Goal: Obtain resource: Download file/media

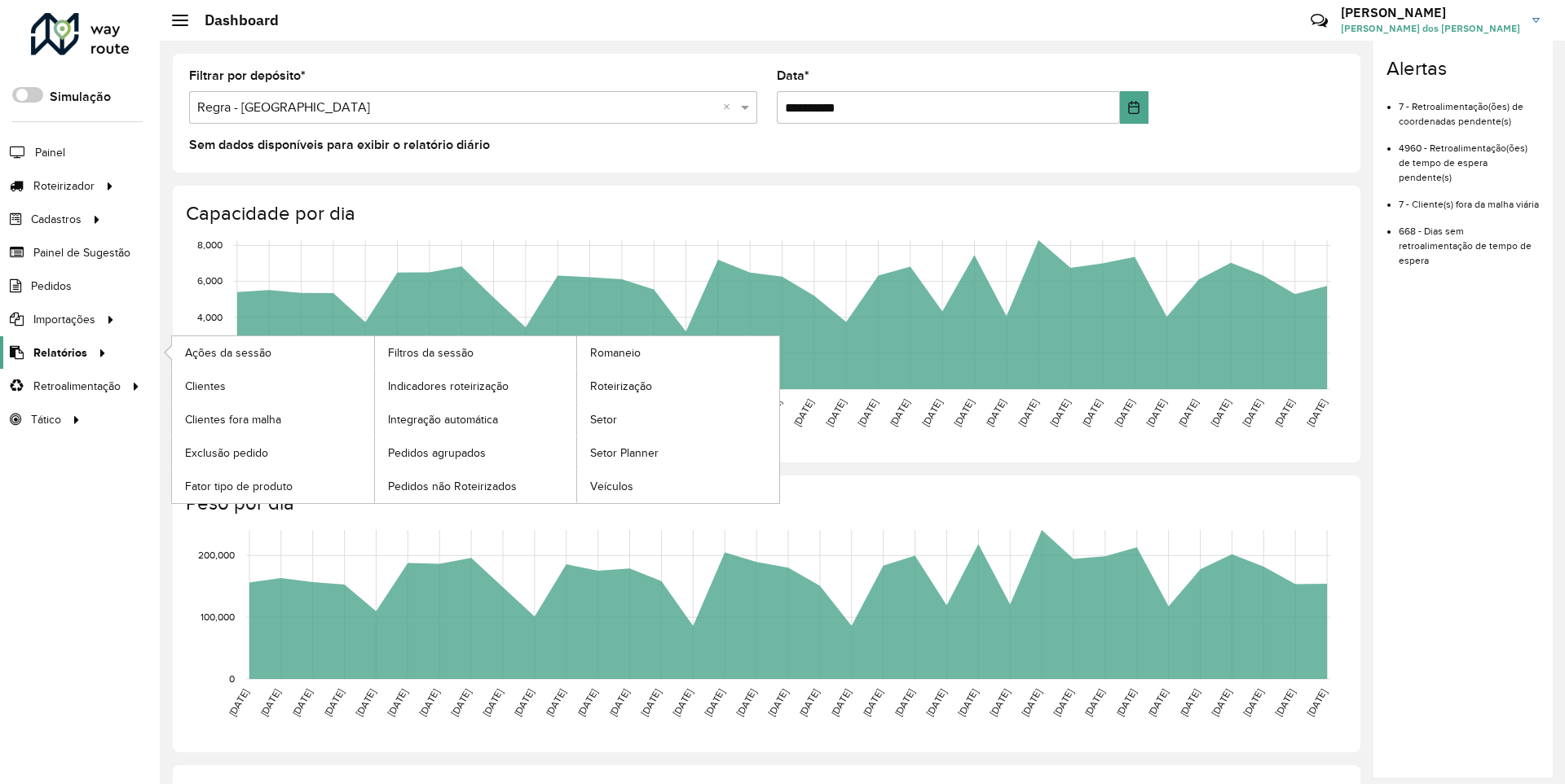
click at [57, 352] on span "Relatórios" at bounding box center [60, 353] width 53 height 17
click at [204, 385] on span "Clientes" at bounding box center [206, 386] width 44 height 17
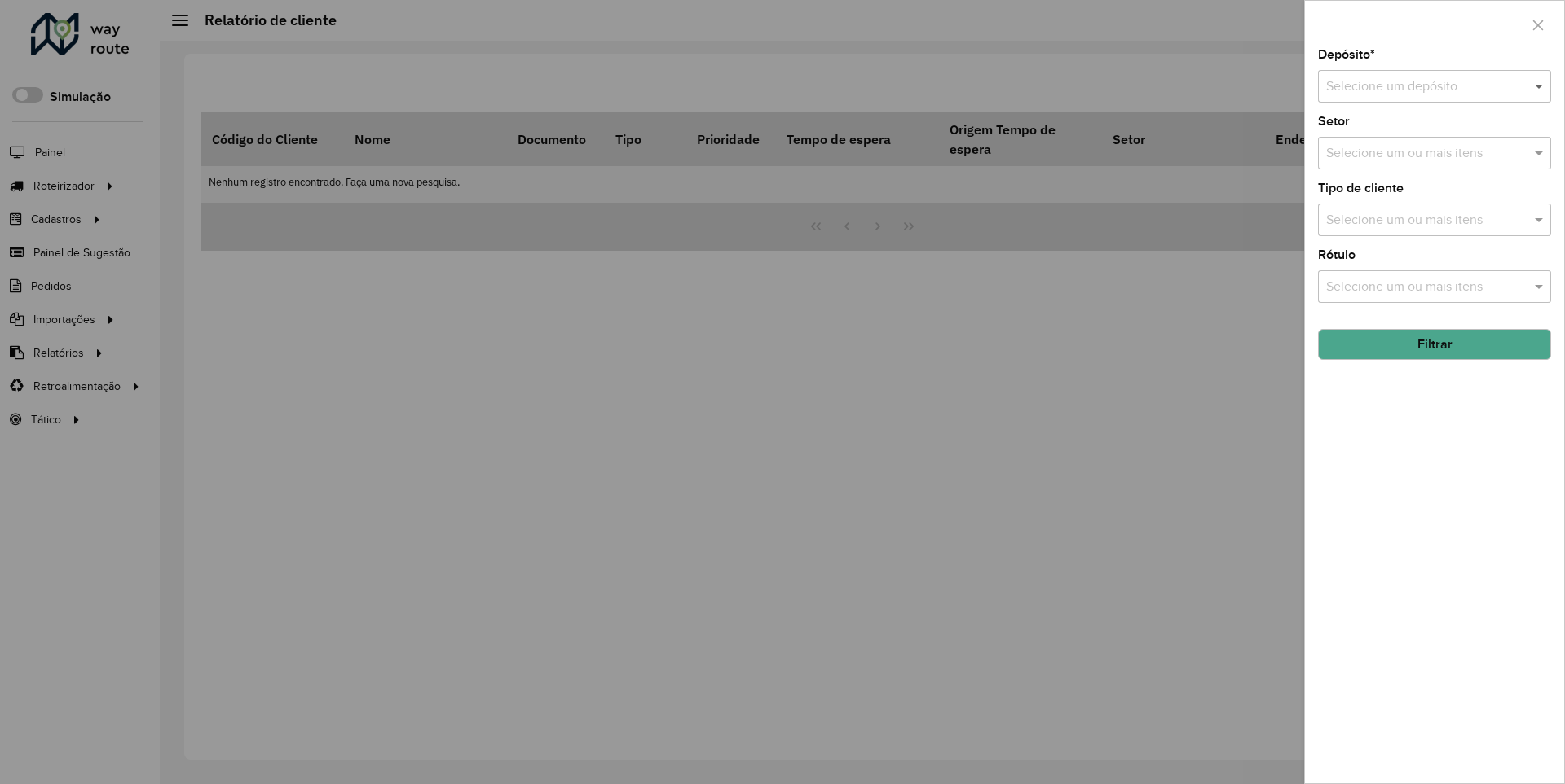
click at [1540, 86] on span at bounding box center [1541, 87] width 21 height 20
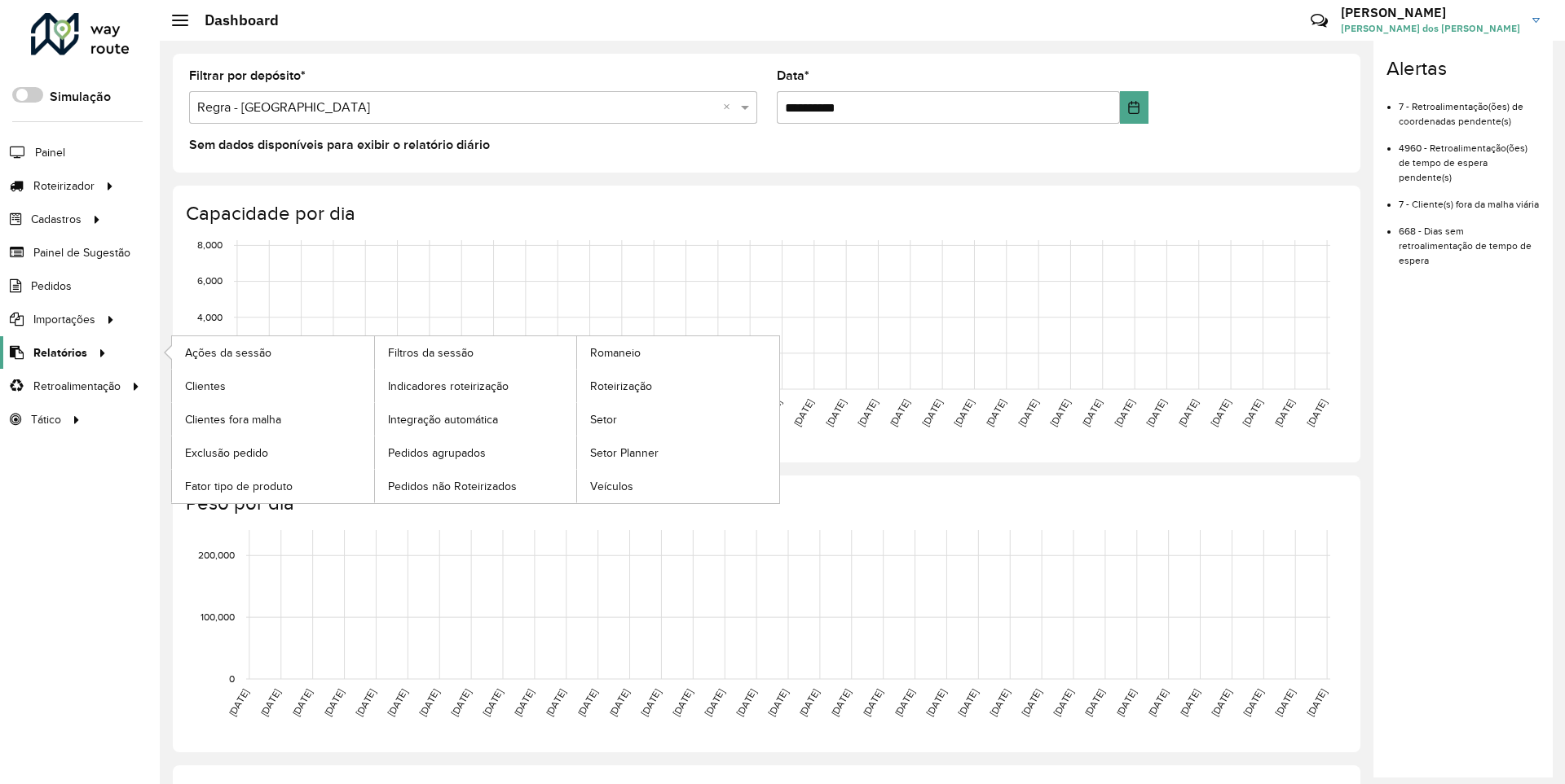
click at [57, 352] on span "Relatórios" at bounding box center [60, 353] width 53 height 17
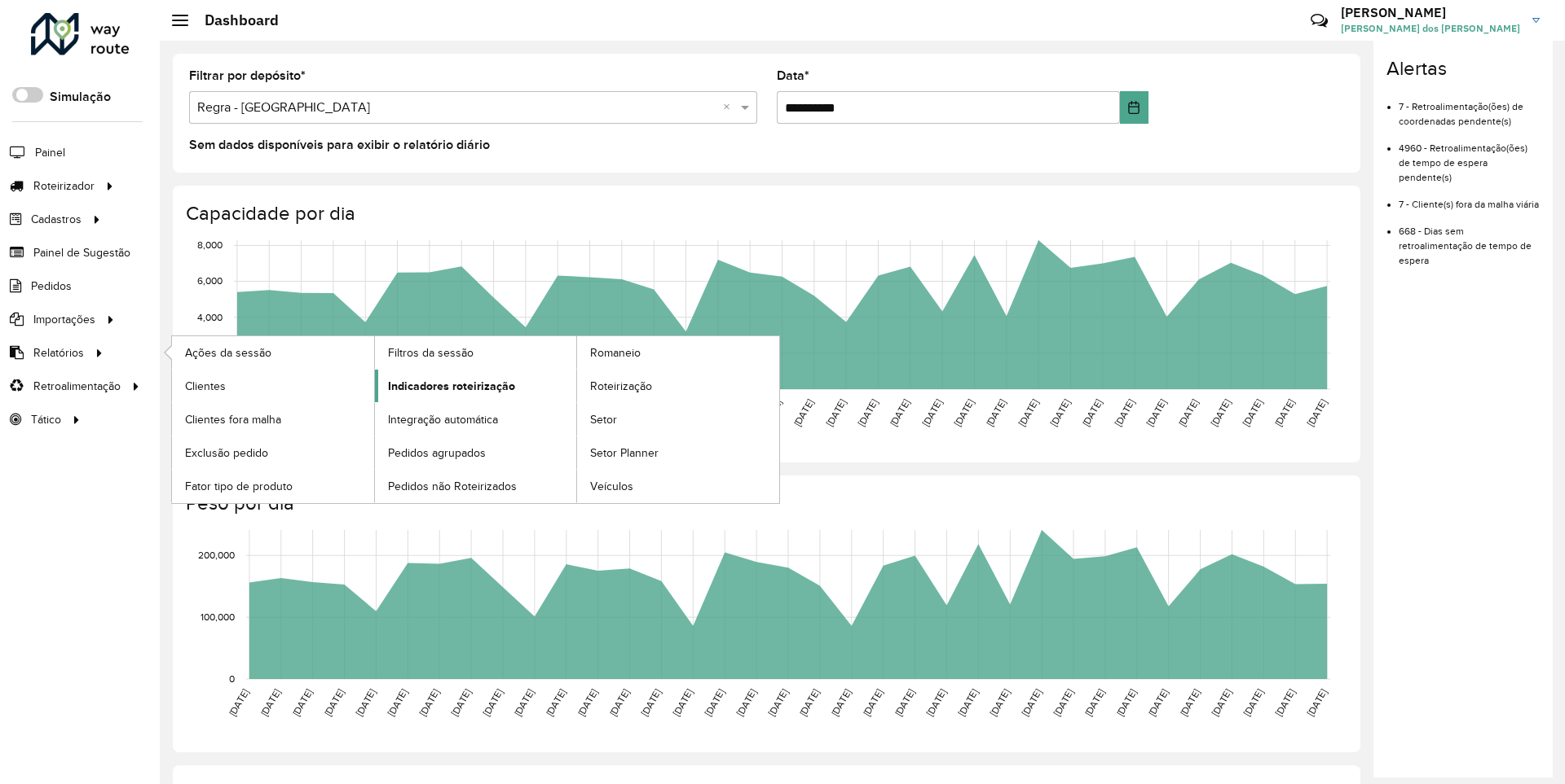
click at [447, 385] on span "Indicadores roteirização" at bounding box center [451, 386] width 128 height 17
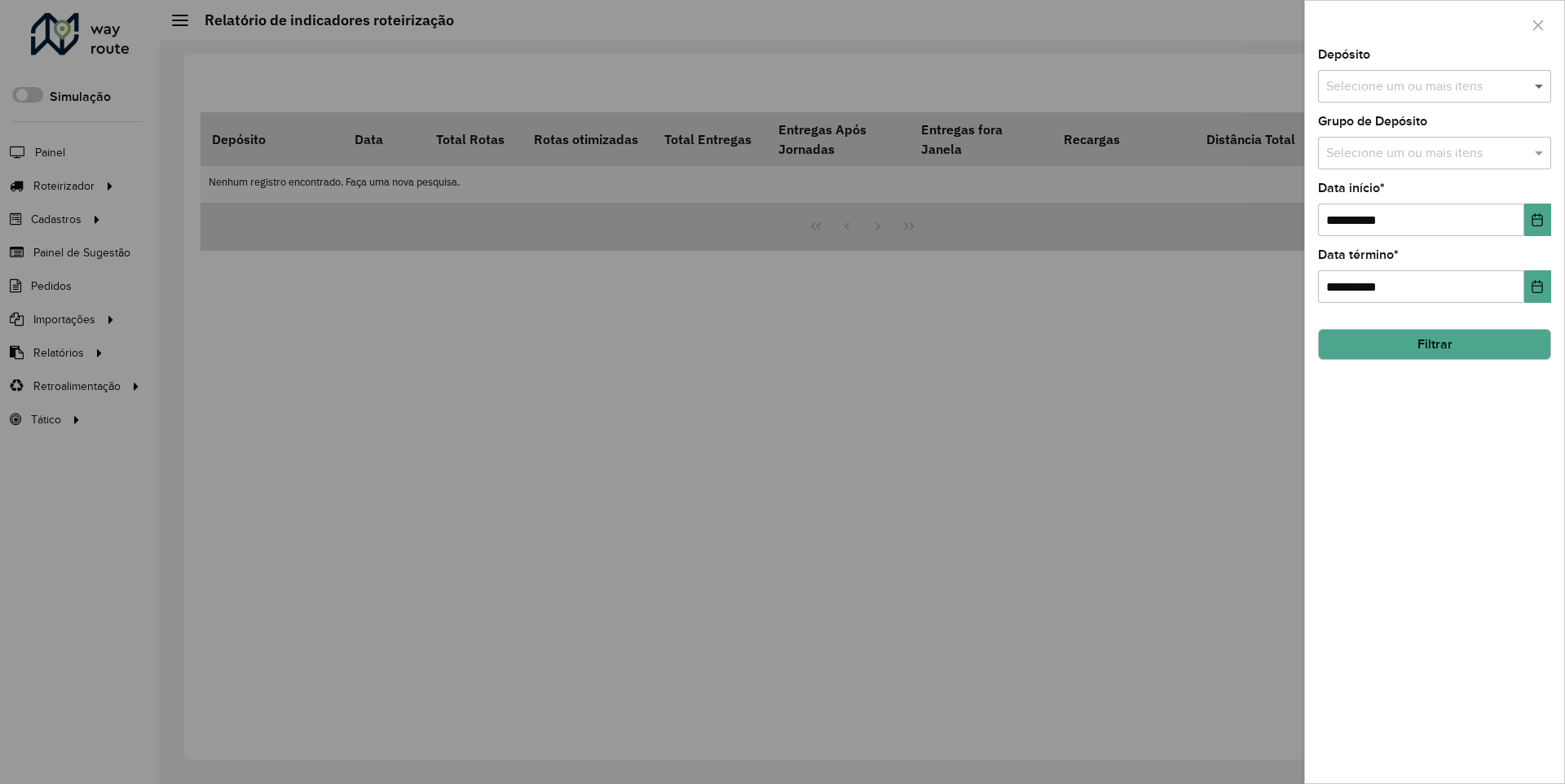
click at [1540, 86] on span at bounding box center [1541, 87] width 21 height 20
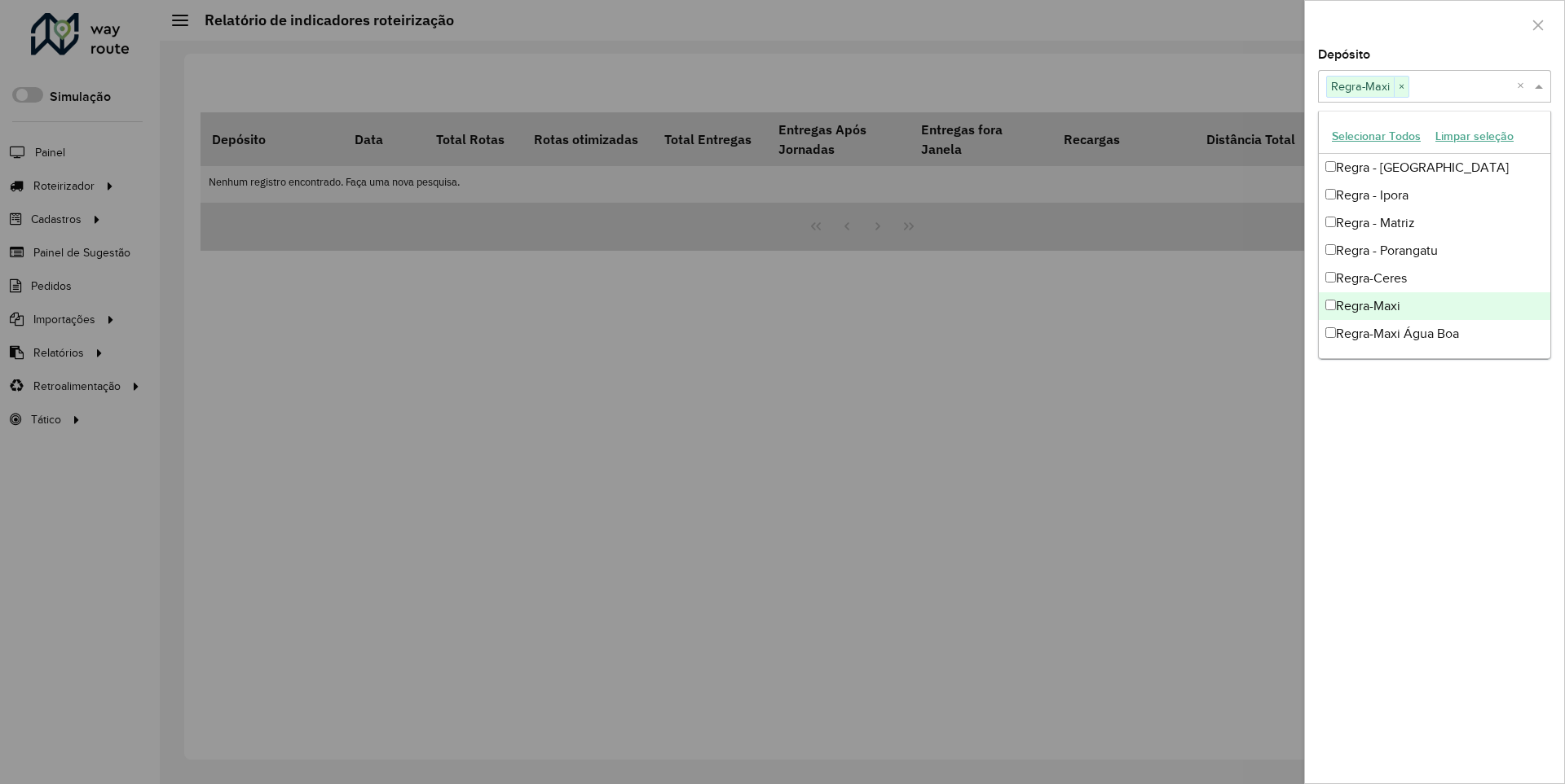
click at [1434, 24] on div at bounding box center [1434, 24] width 259 height 48
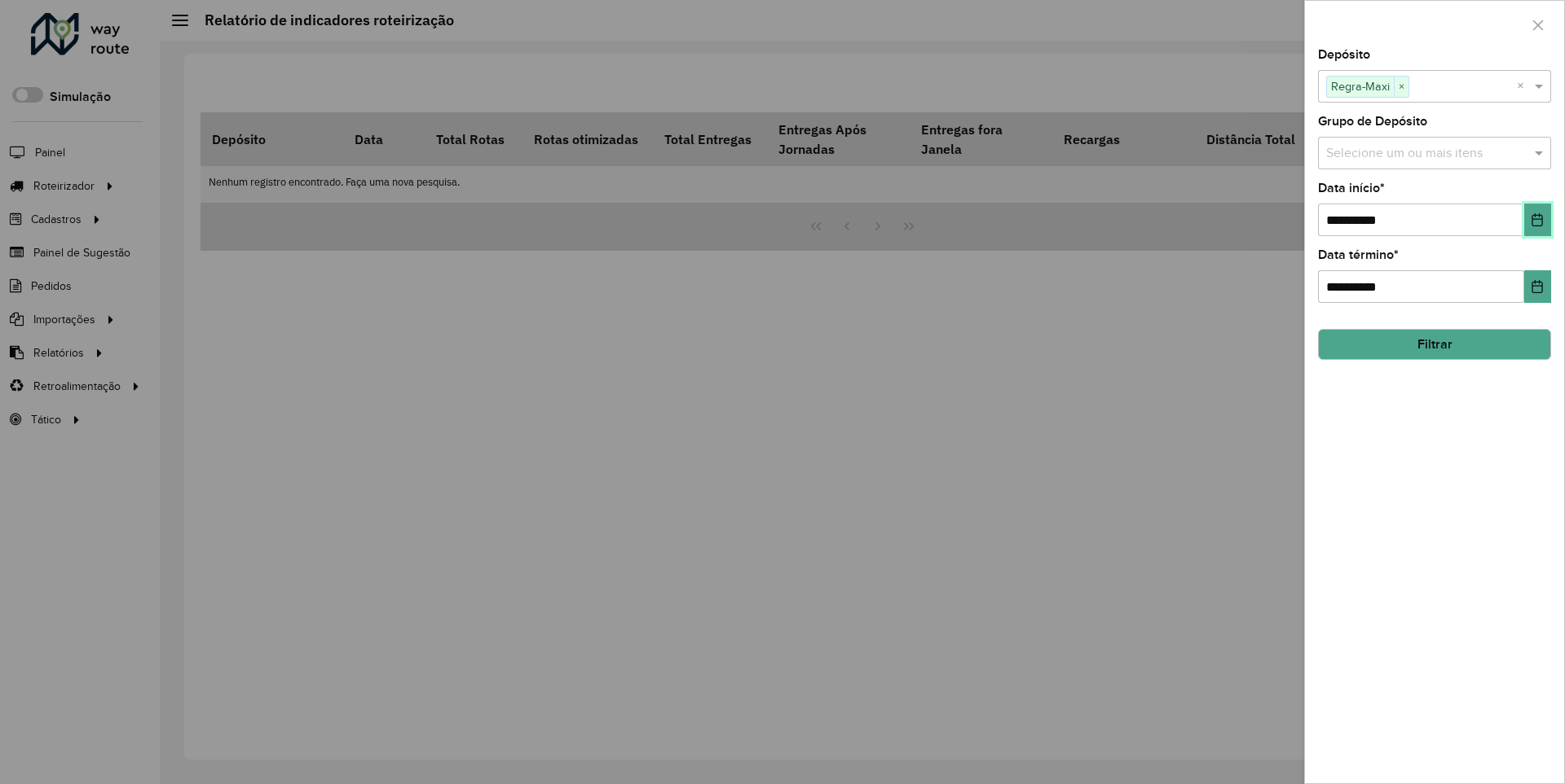
click at [1536, 219] on icon "Choose Date" at bounding box center [1538, 220] width 11 height 13
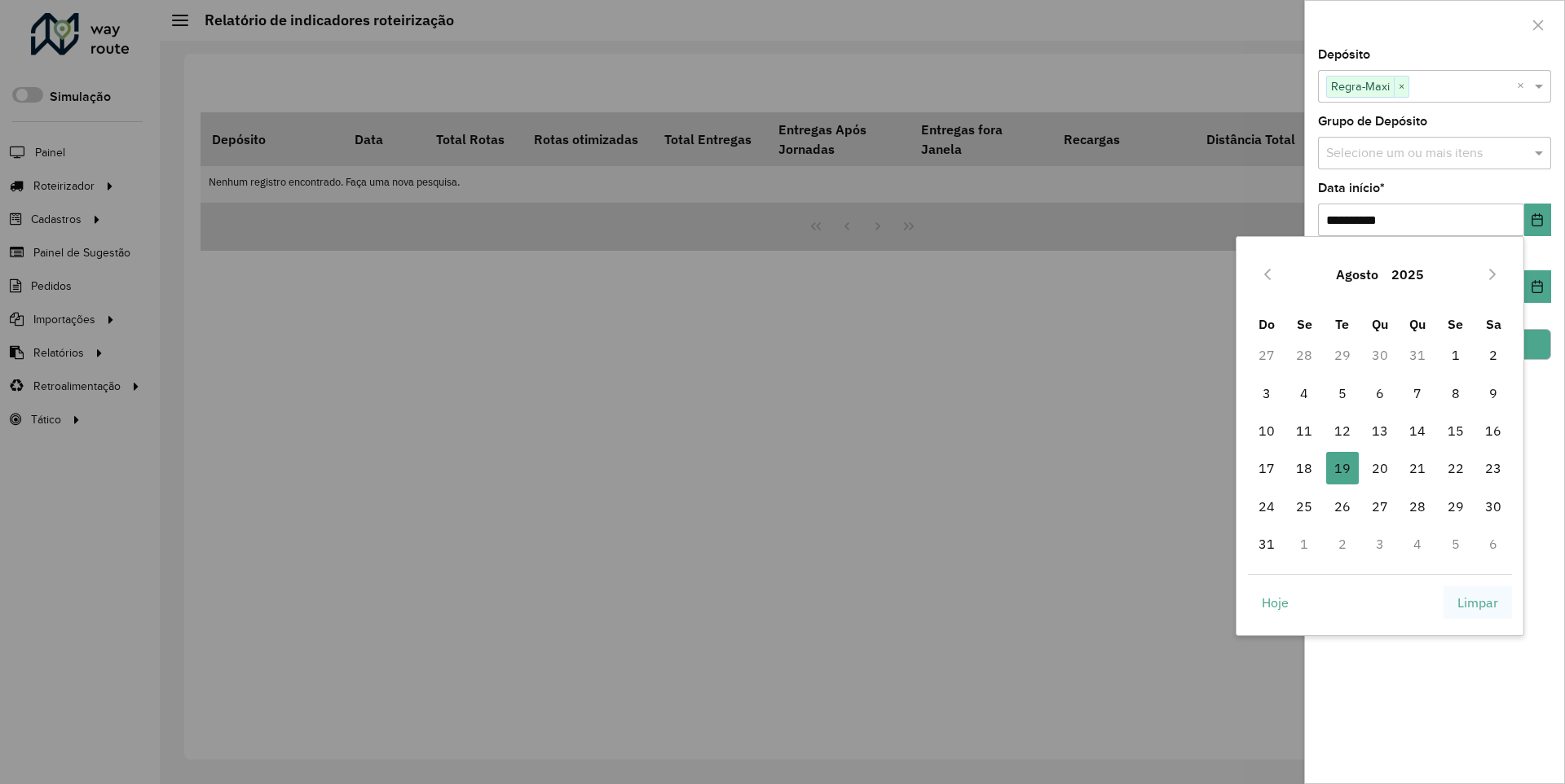
click at [1477, 602] on span "Limpar" at bounding box center [1477, 603] width 41 height 20
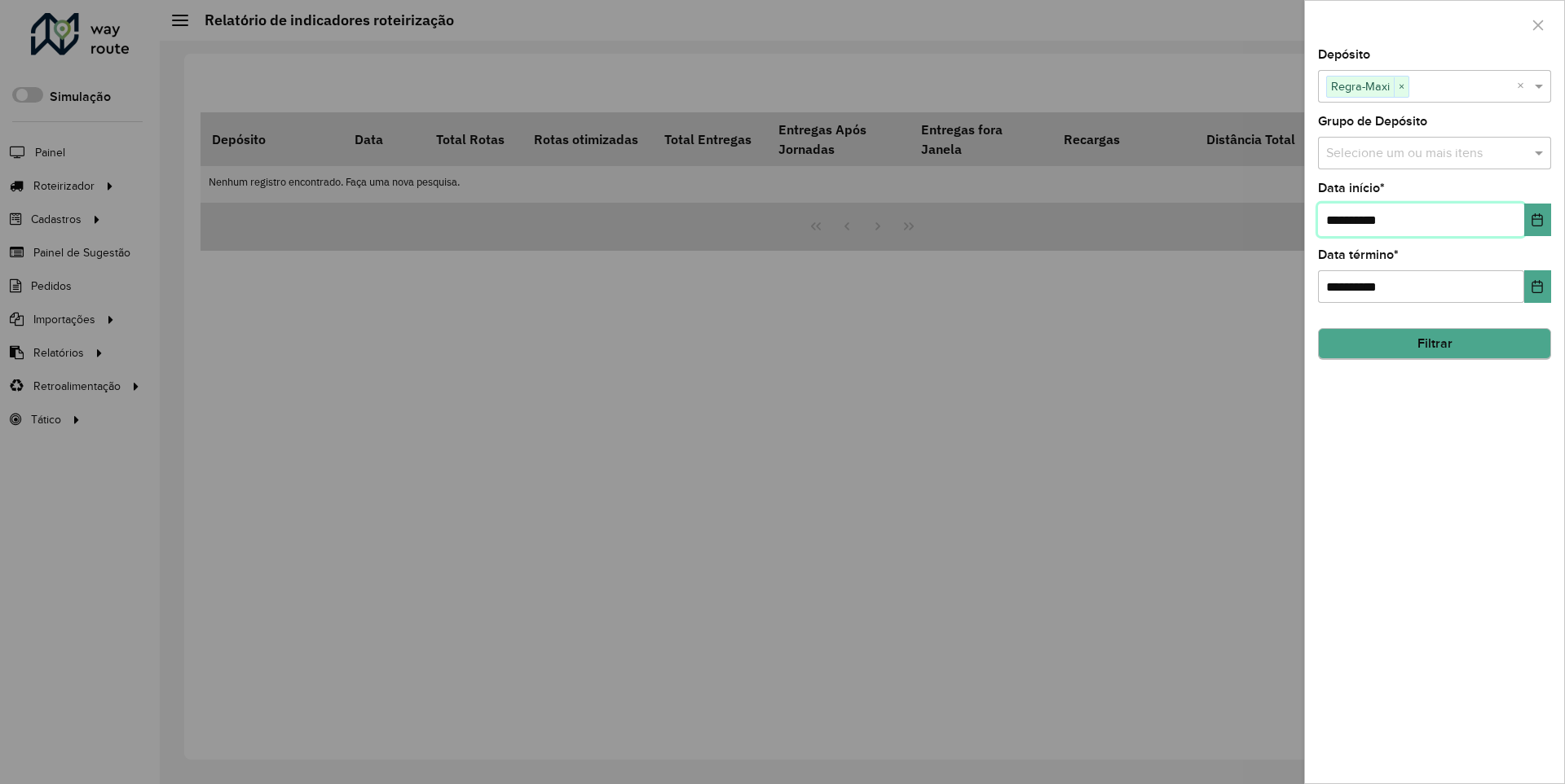
type input "**********"
click at [1434, 344] on button "Filtrar" at bounding box center [1435, 345] width 233 height 31
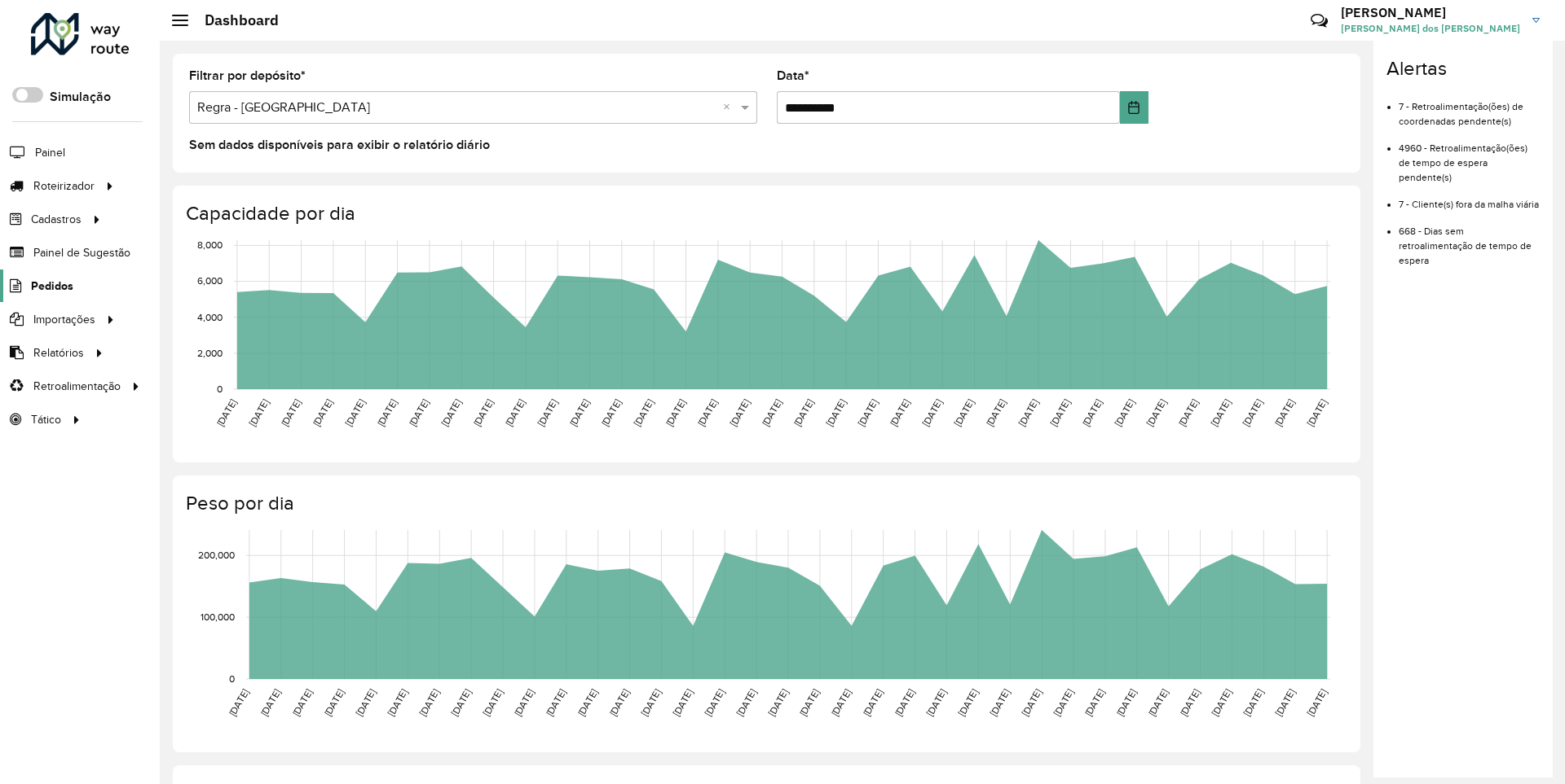
click at [51, 285] on span "Pedidos" at bounding box center [52, 286] width 43 height 17
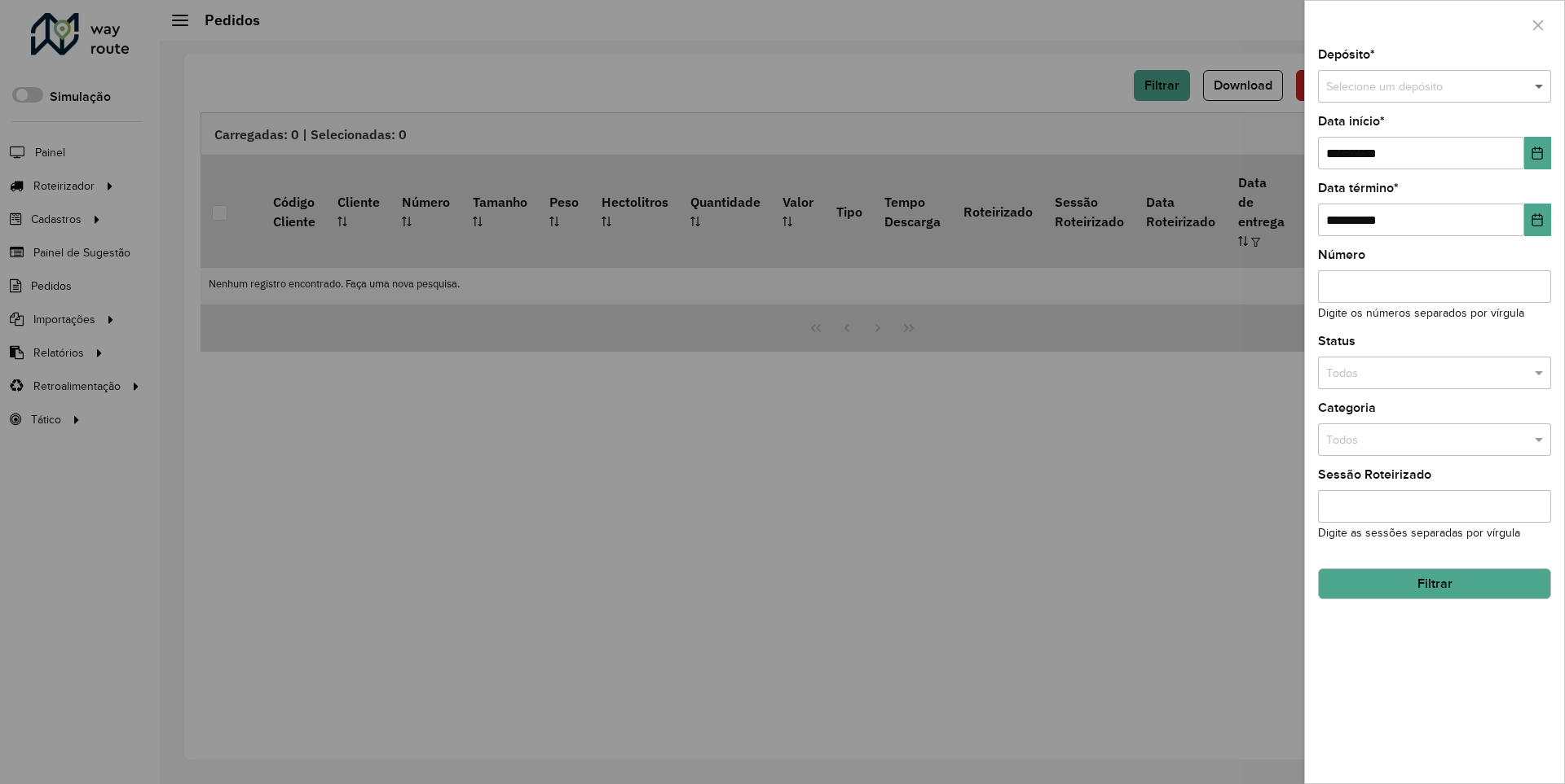
click at [1540, 86] on span at bounding box center [1541, 87] width 21 height 18
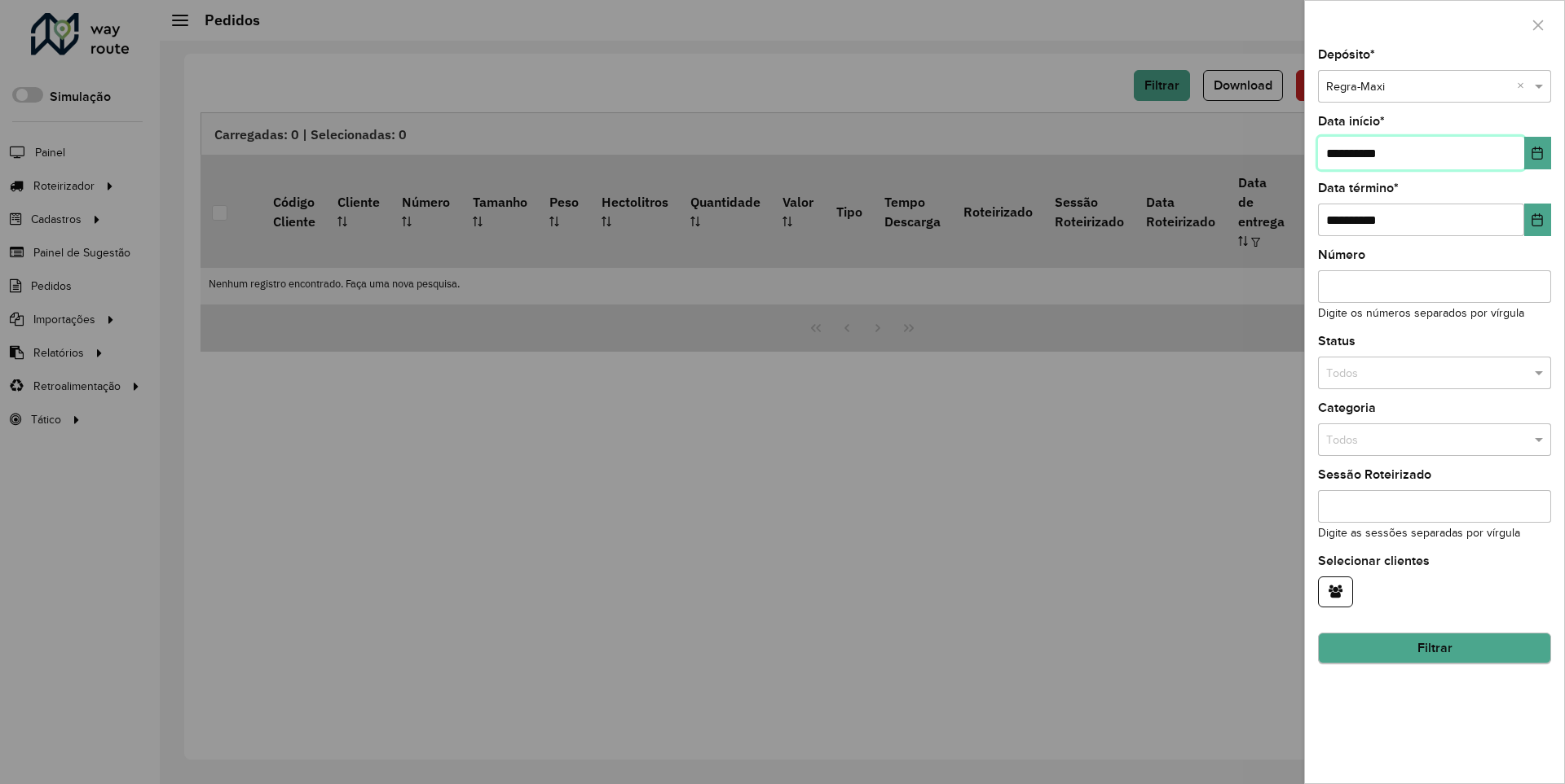
type input "**********"
click at [1434, 648] on button "Filtrar" at bounding box center [1435, 649] width 233 height 31
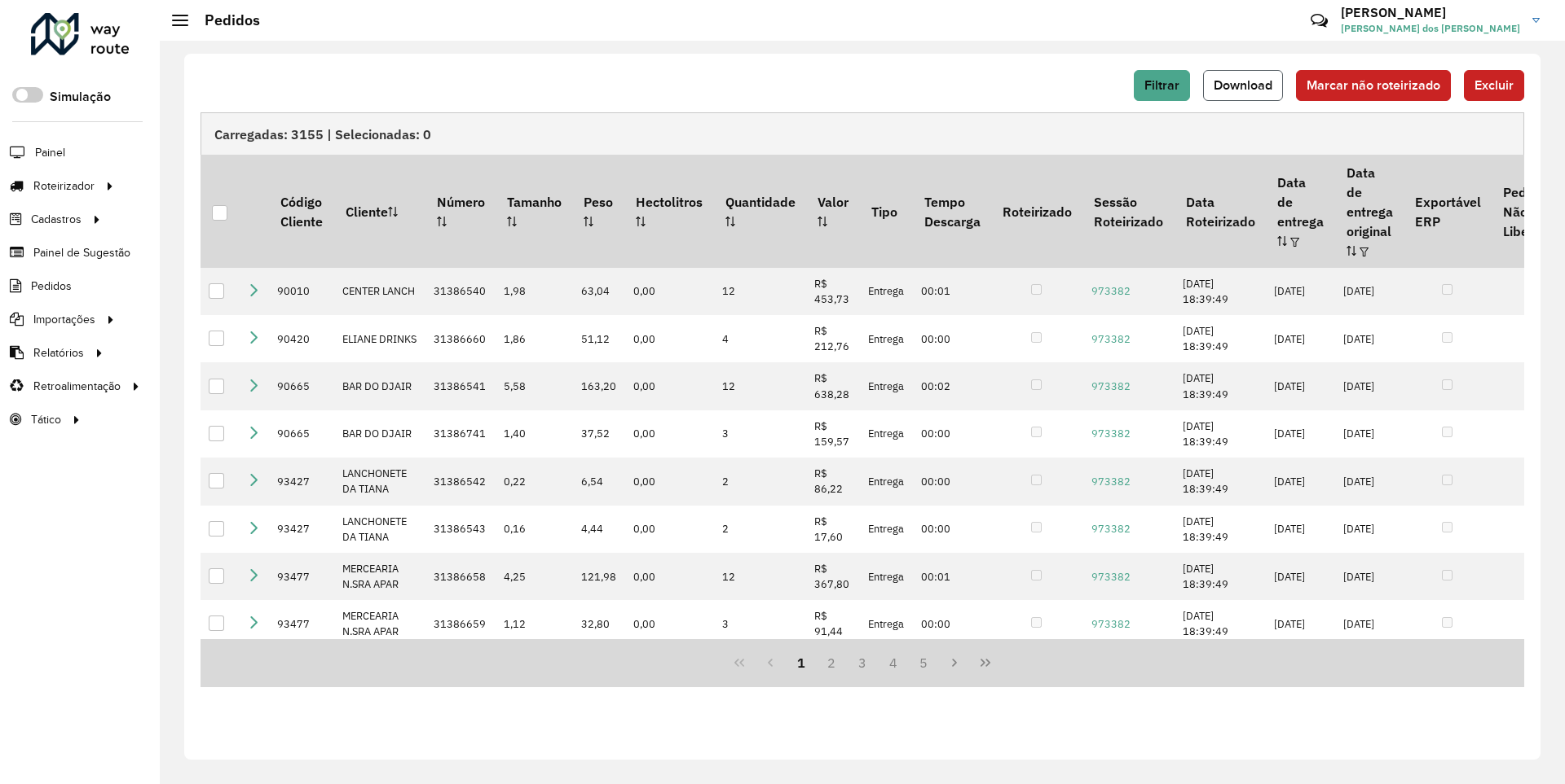
click at [1245, 85] on span "Download" at bounding box center [1242, 84] width 59 height 14
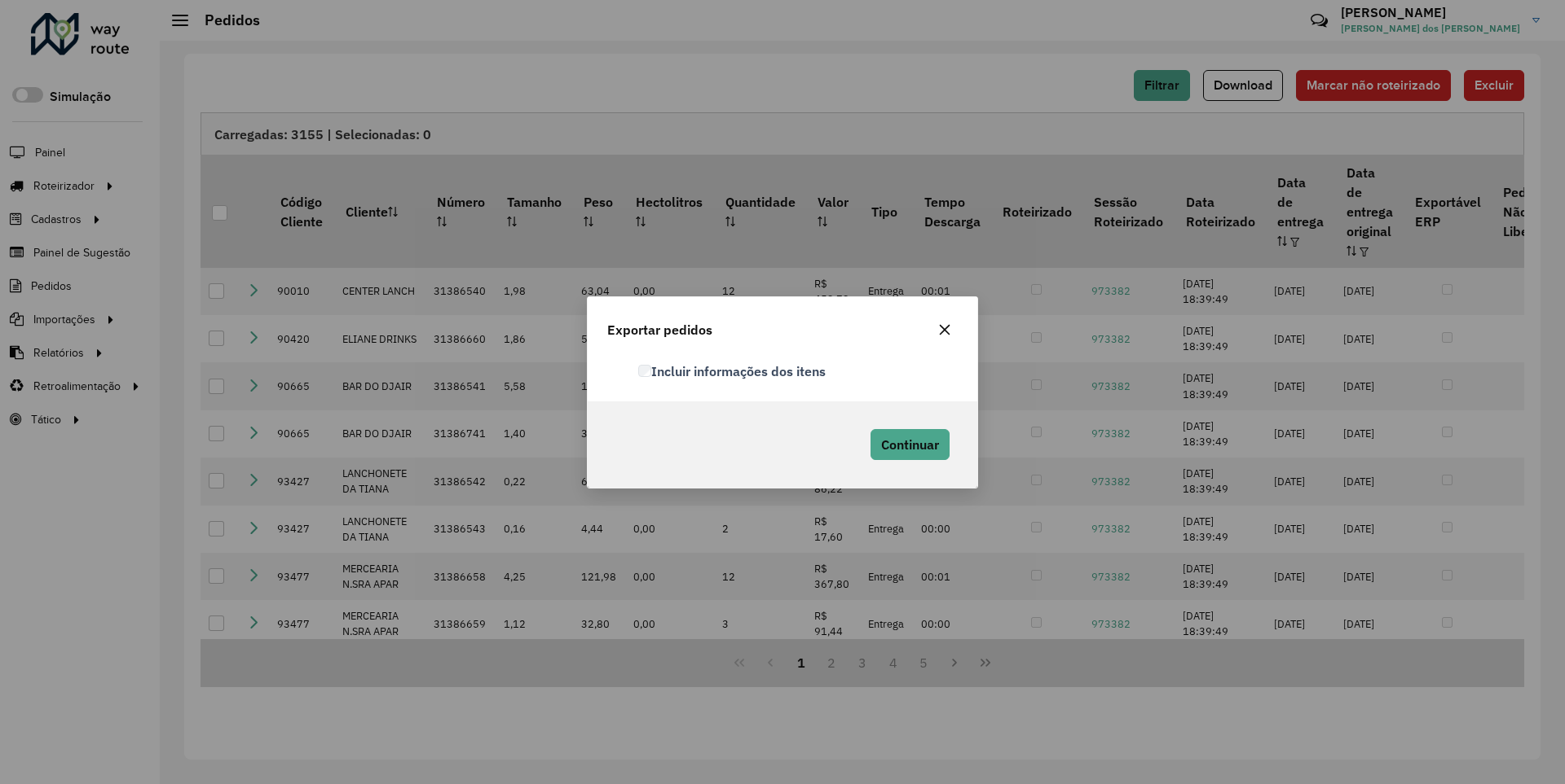
click at [733, 371] on label "Incluir informações dos itens" at bounding box center [731, 372] width 187 height 20
click at [908, 444] on span "Continuar" at bounding box center [910, 445] width 58 height 16
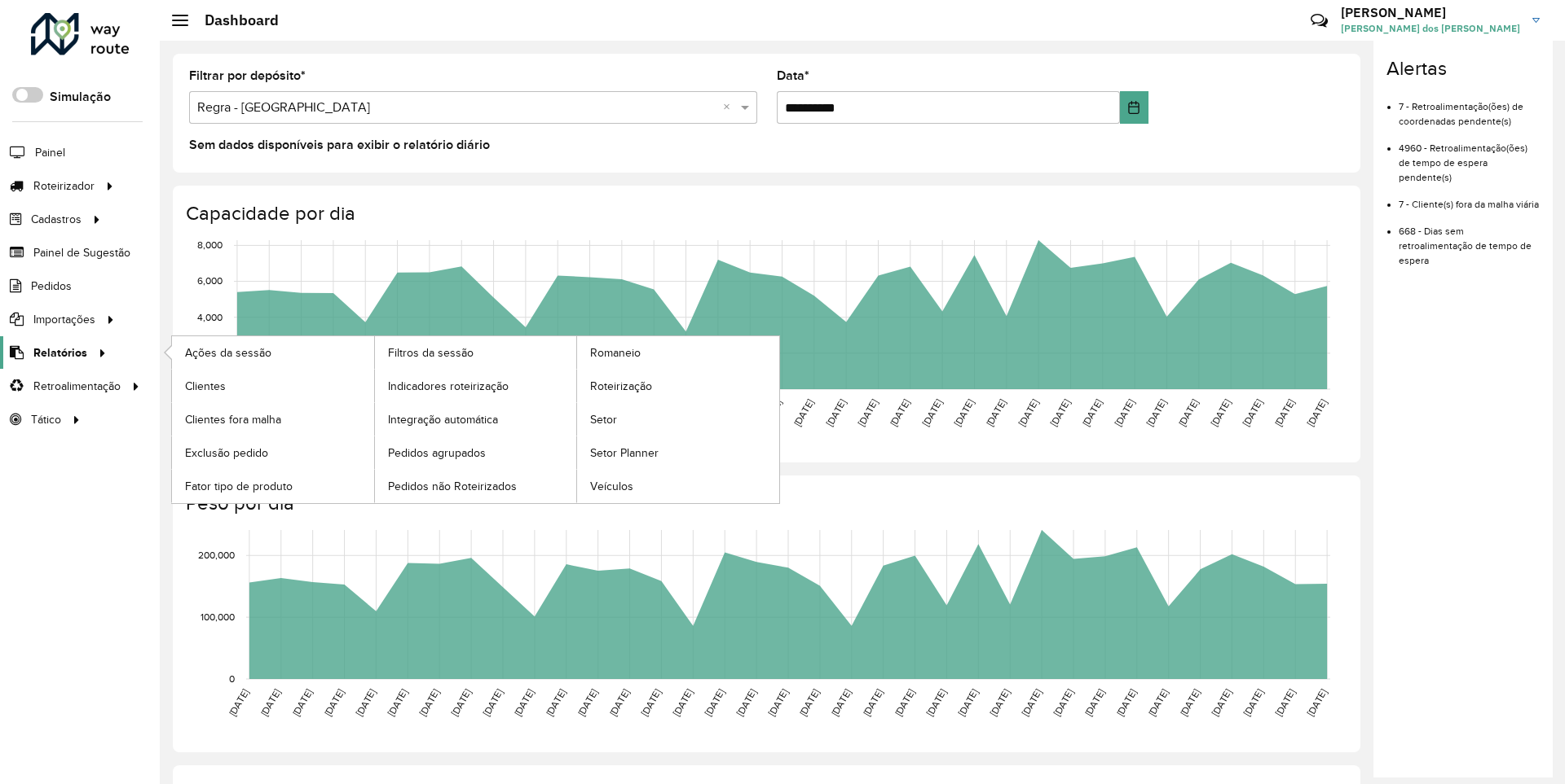
click at [57, 352] on span "Relatórios" at bounding box center [60, 353] width 53 height 17
click at [204, 385] on span "Clientes" at bounding box center [206, 386] width 44 height 17
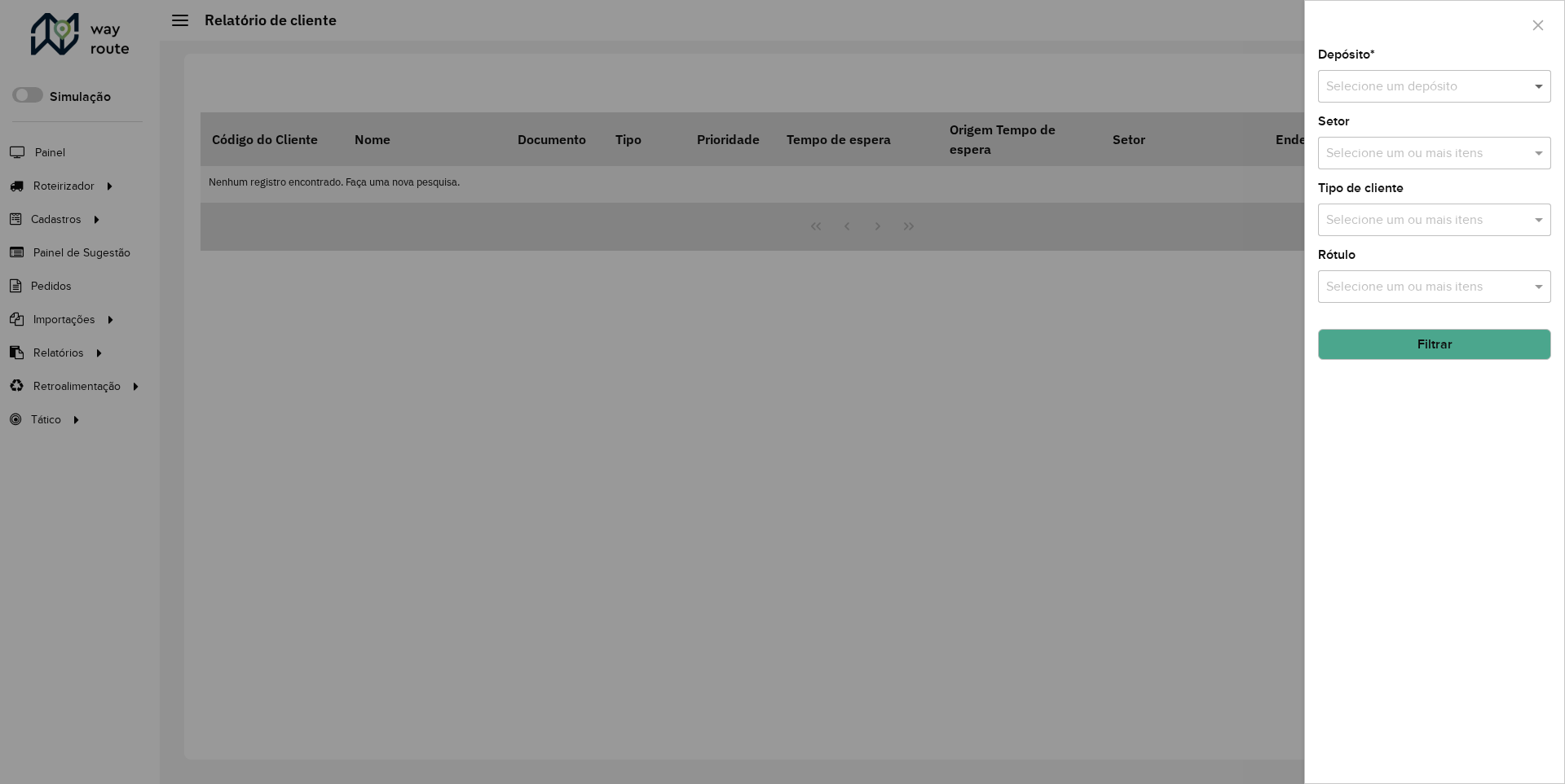
click at [1540, 86] on span at bounding box center [1541, 87] width 21 height 20
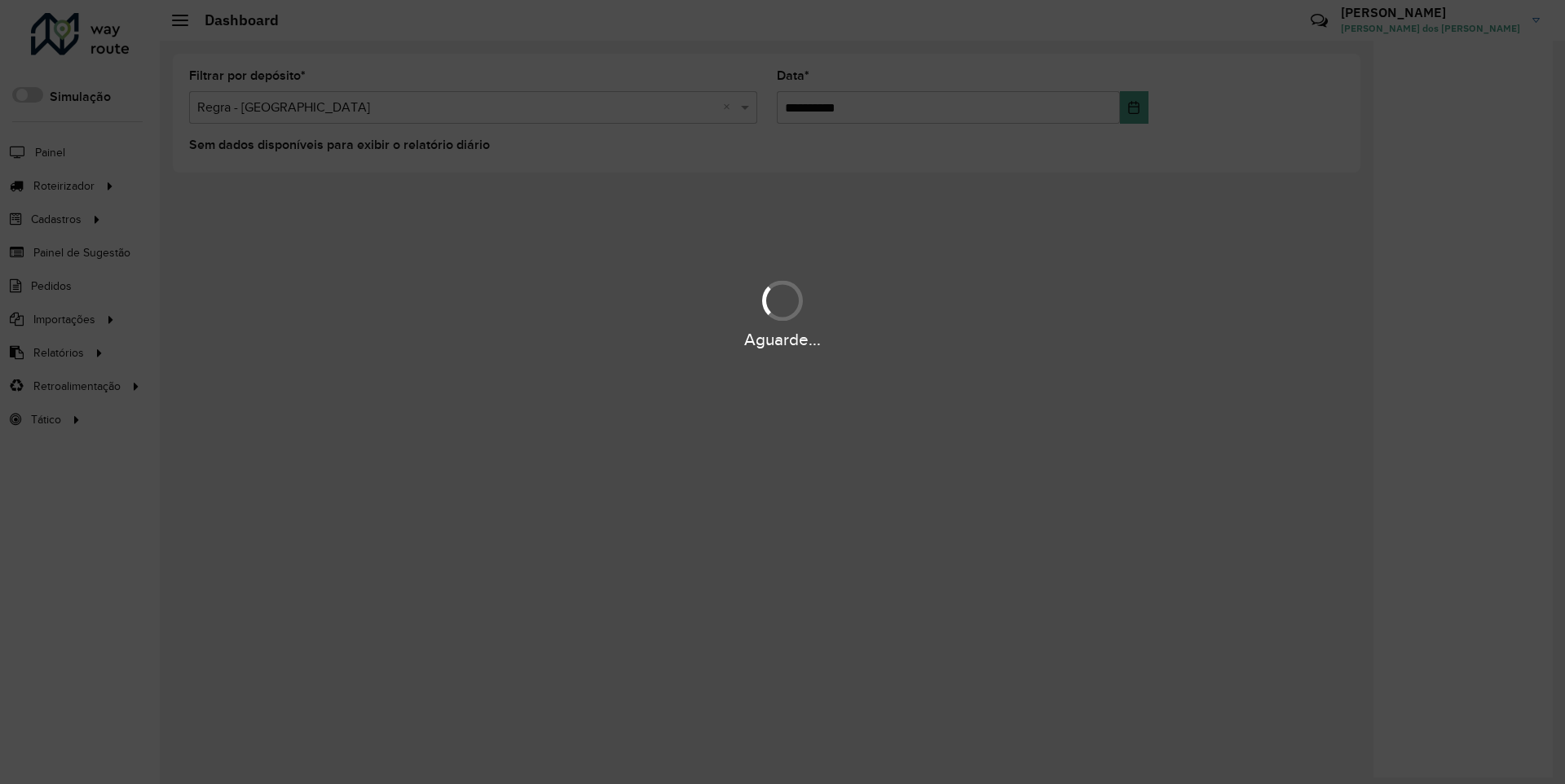
click at [57, 352] on div "Aguarde..." at bounding box center [782, 340] width 1565 height 25
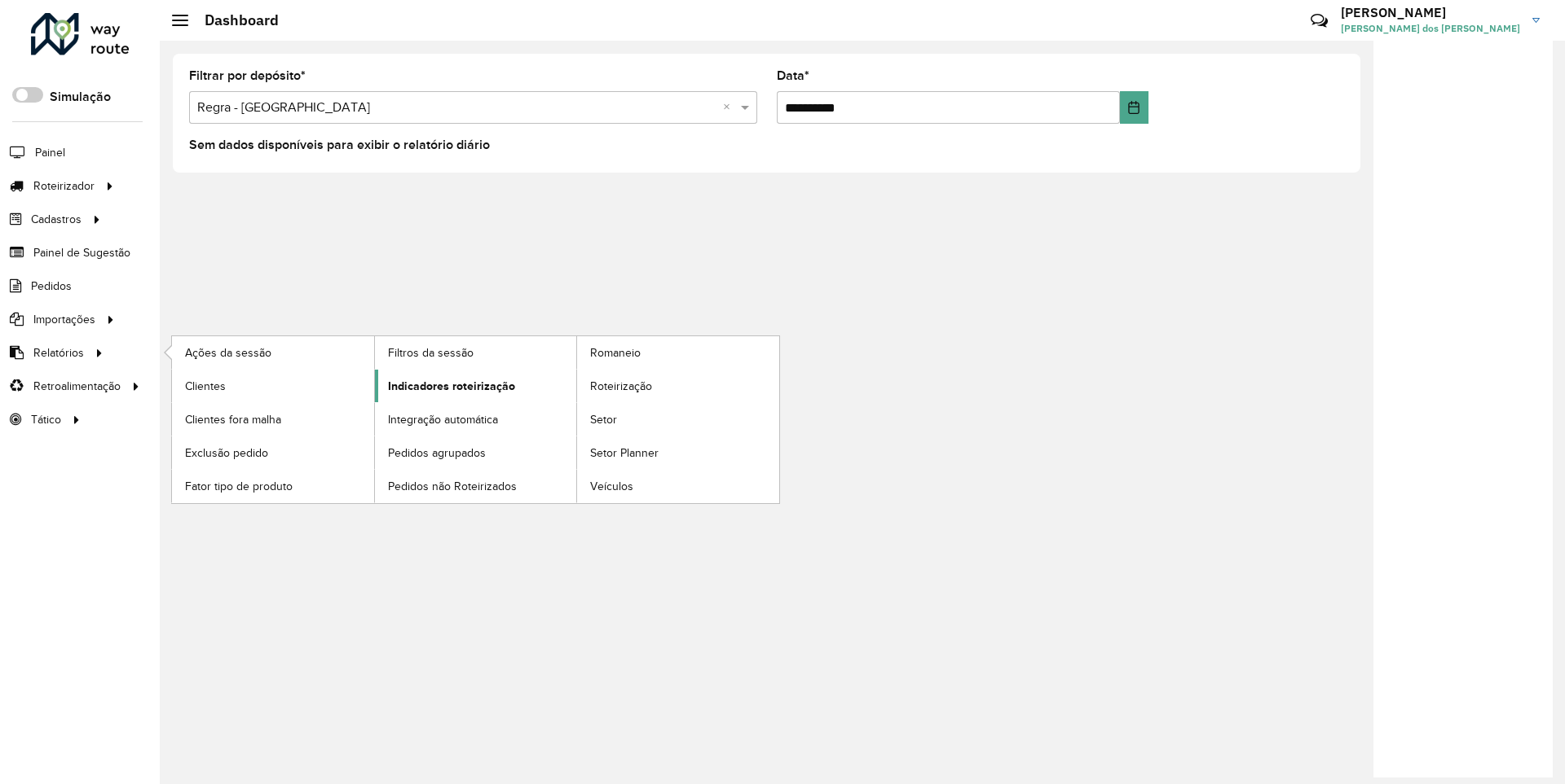
click at [447, 385] on span "Indicadores roteirização" at bounding box center [451, 386] width 128 height 17
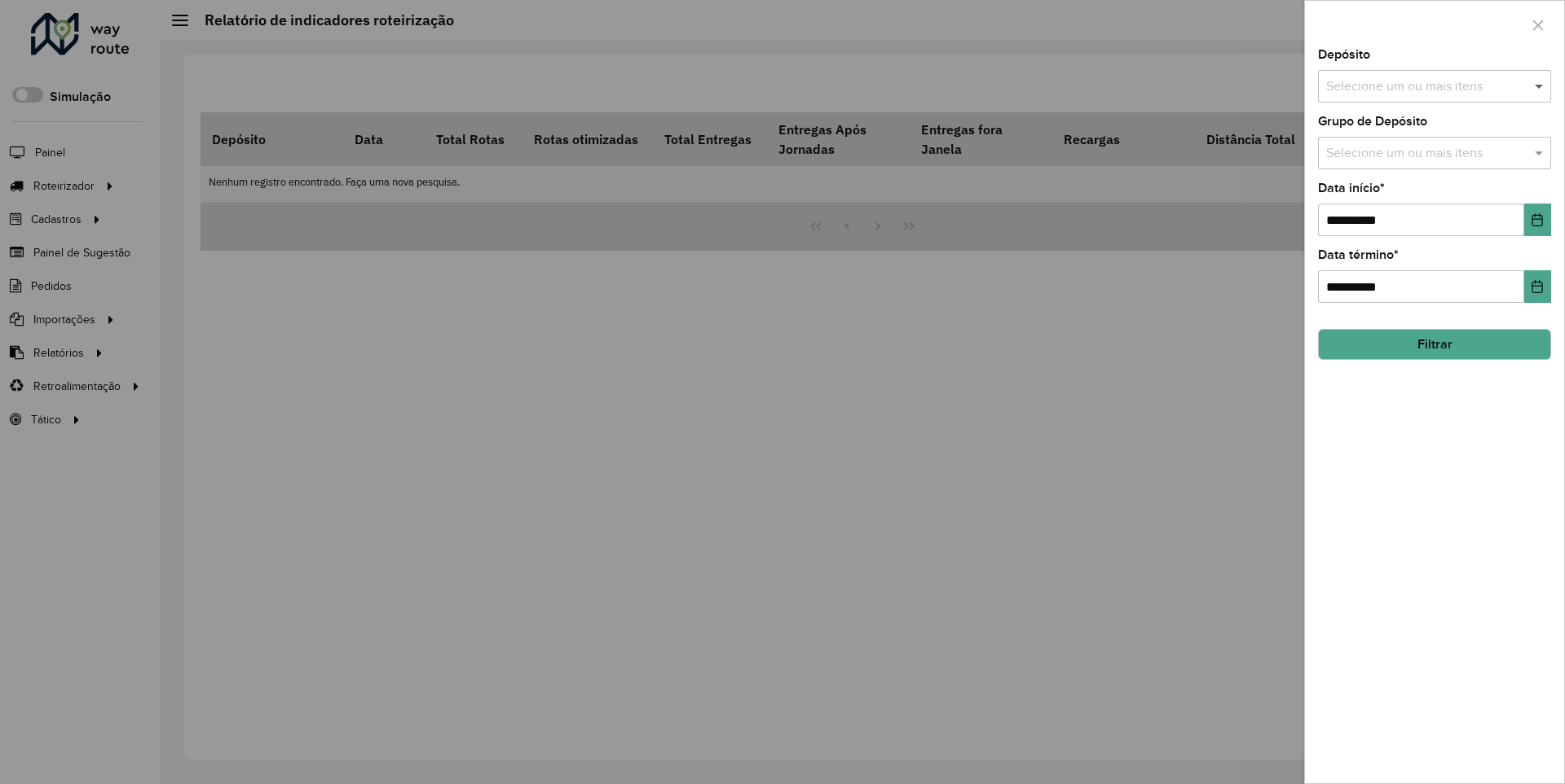
click at [1540, 86] on span at bounding box center [1541, 87] width 21 height 20
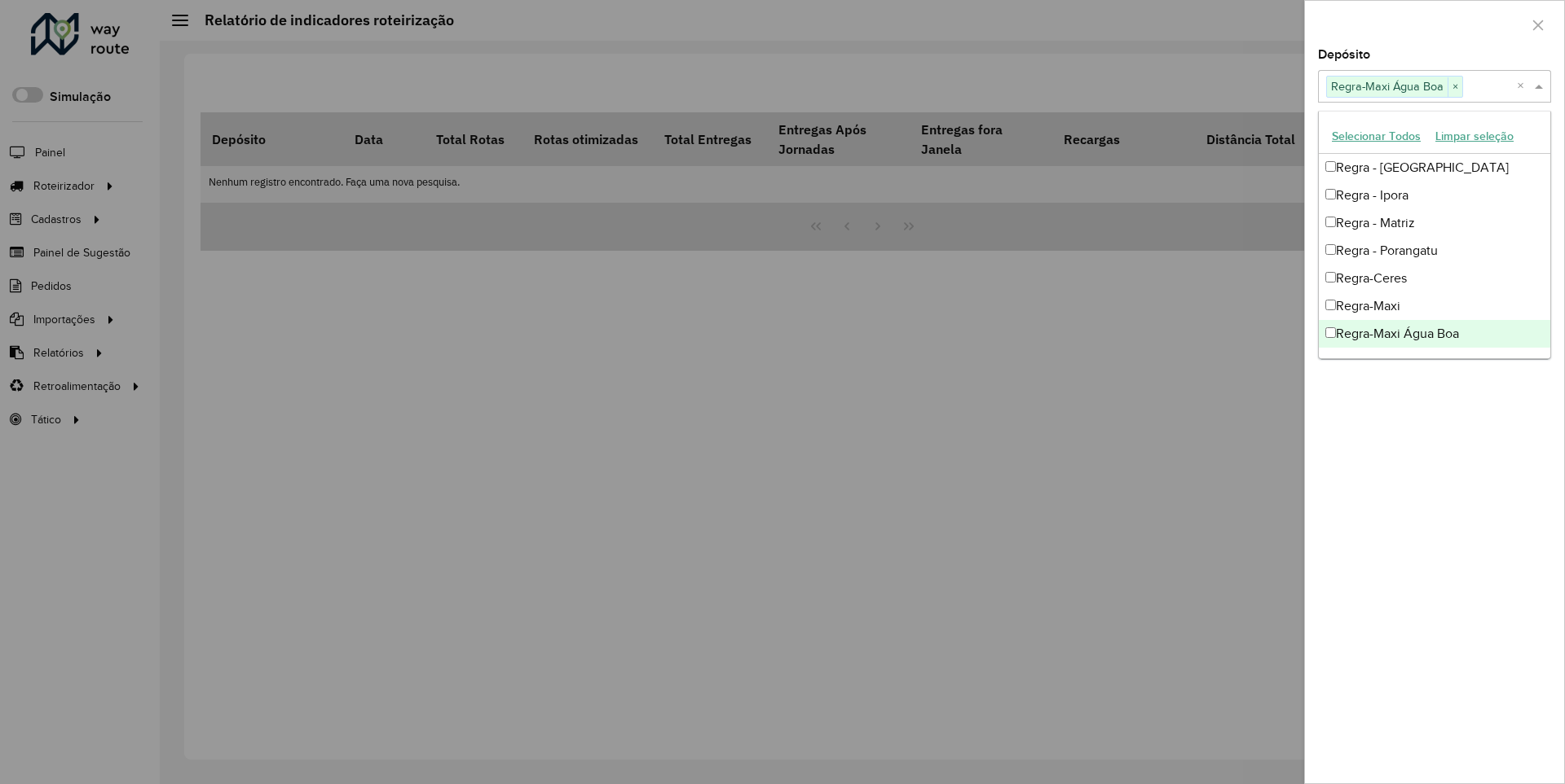
click at [1434, 24] on div at bounding box center [1434, 24] width 259 height 48
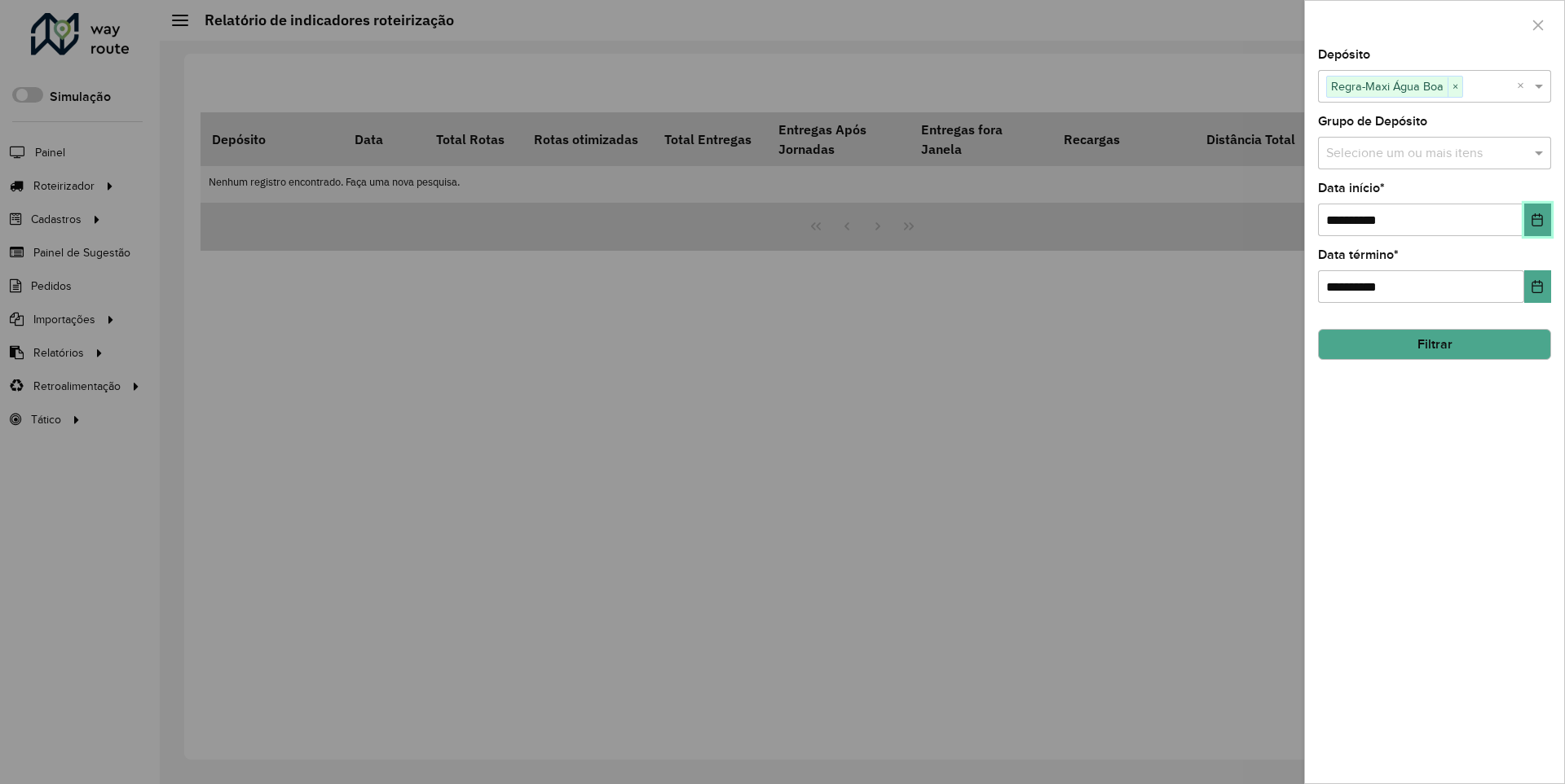
click at [1536, 219] on icon "Choose Date" at bounding box center [1538, 220] width 11 height 13
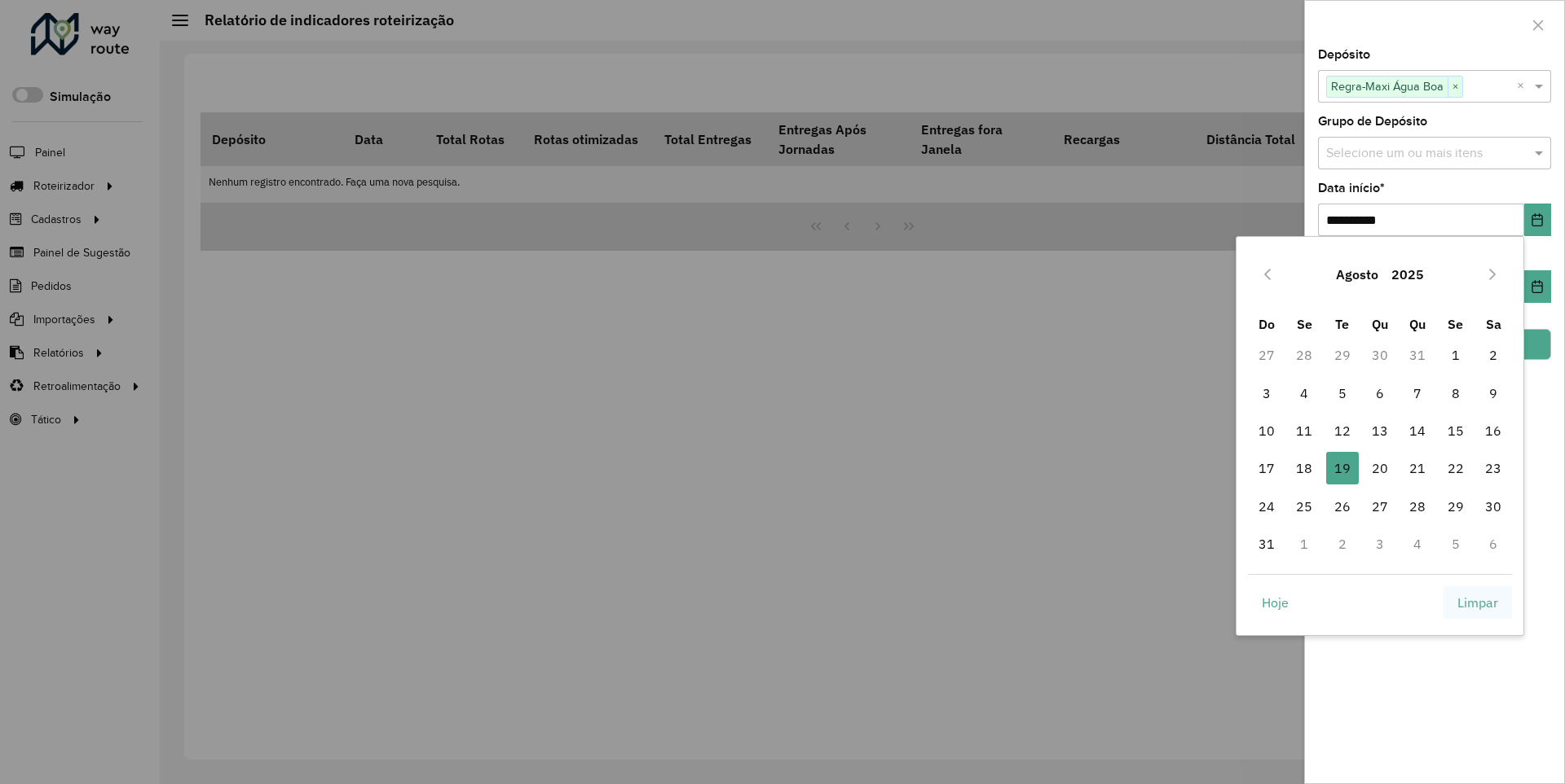
click at [1477, 602] on span "Limpar" at bounding box center [1477, 603] width 41 height 20
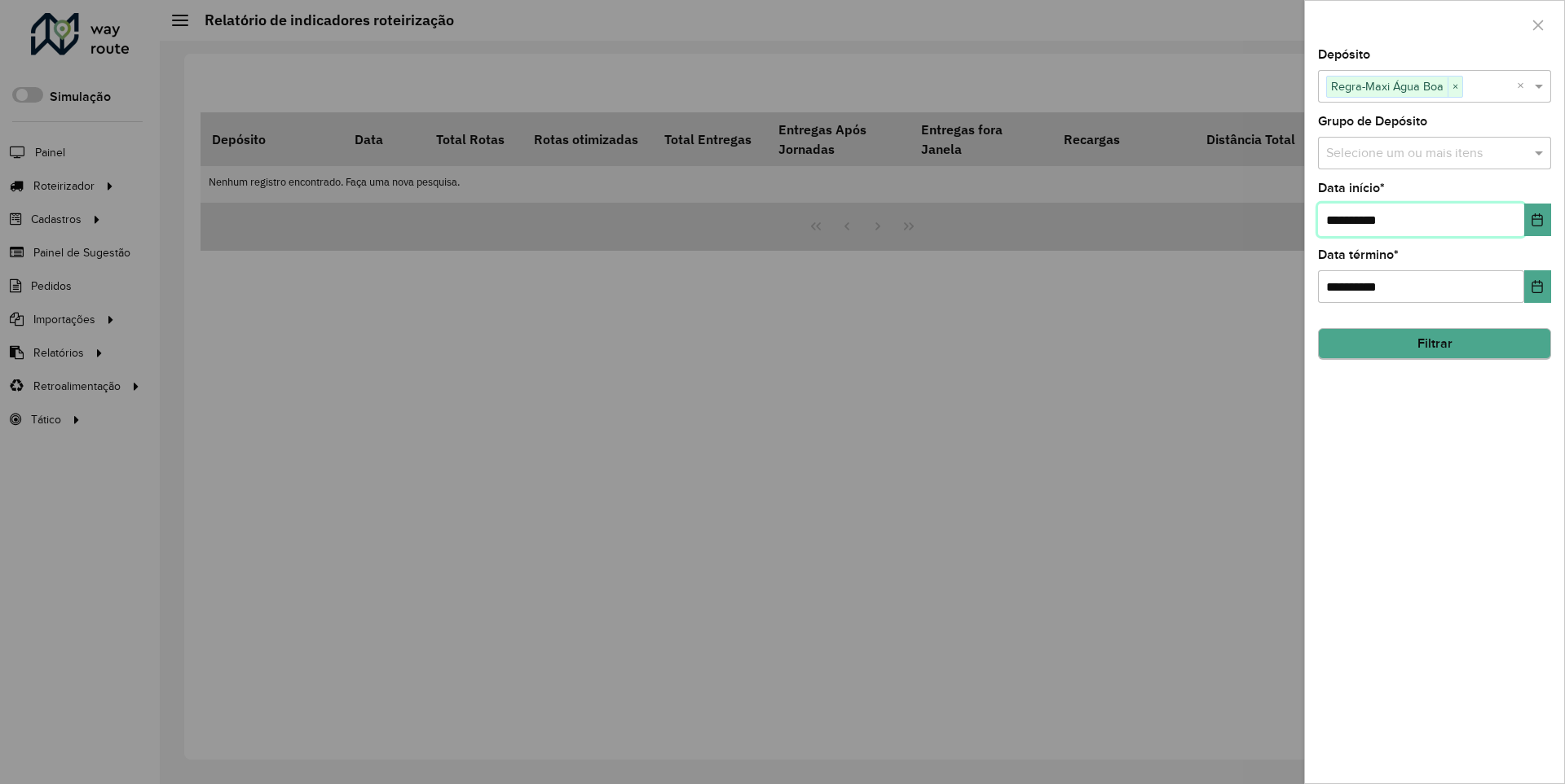
type input "**********"
click at [1434, 344] on button "Filtrar" at bounding box center [1435, 344] width 233 height 31
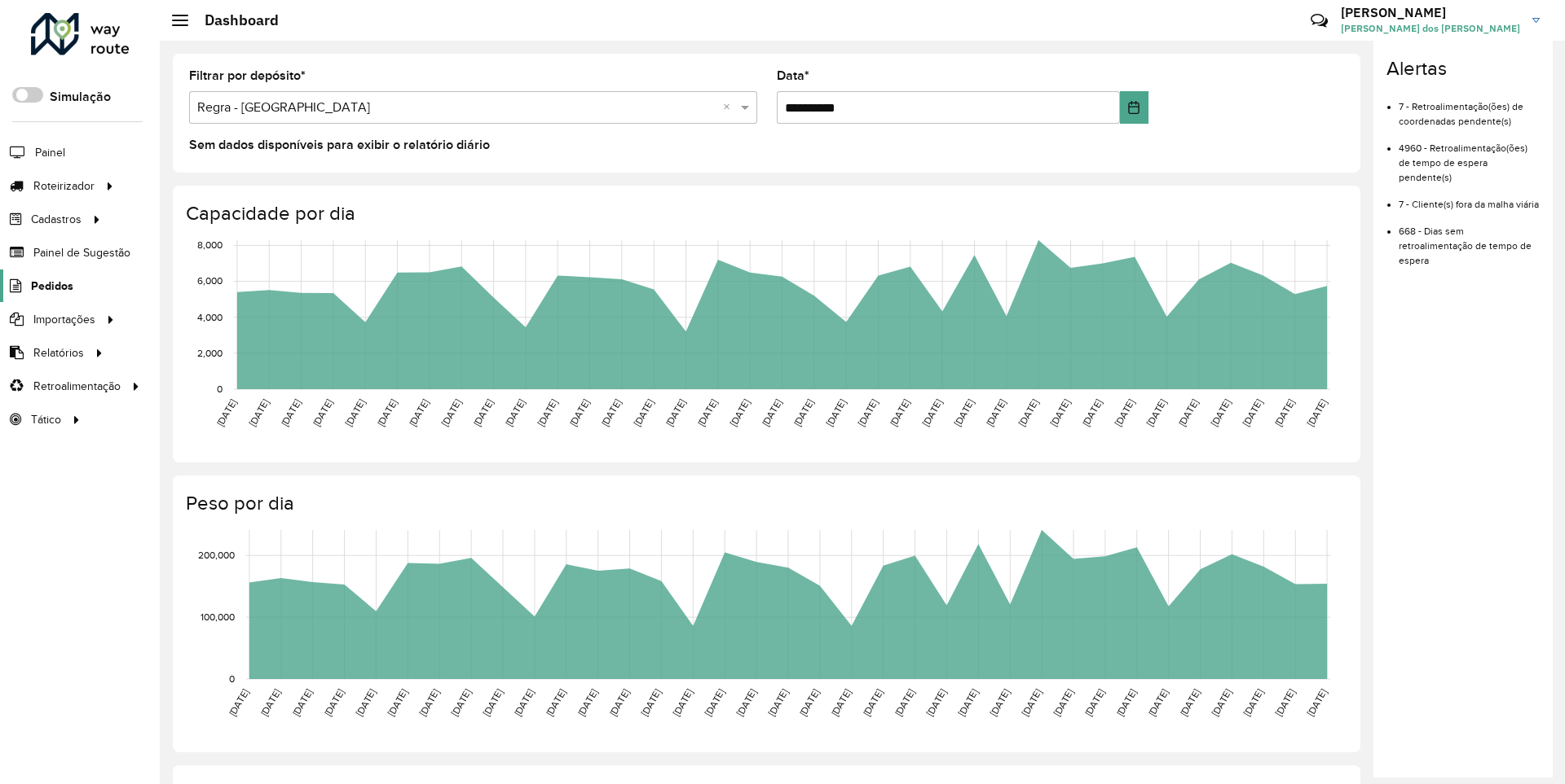
click at [51, 285] on span "Pedidos" at bounding box center [52, 286] width 43 height 17
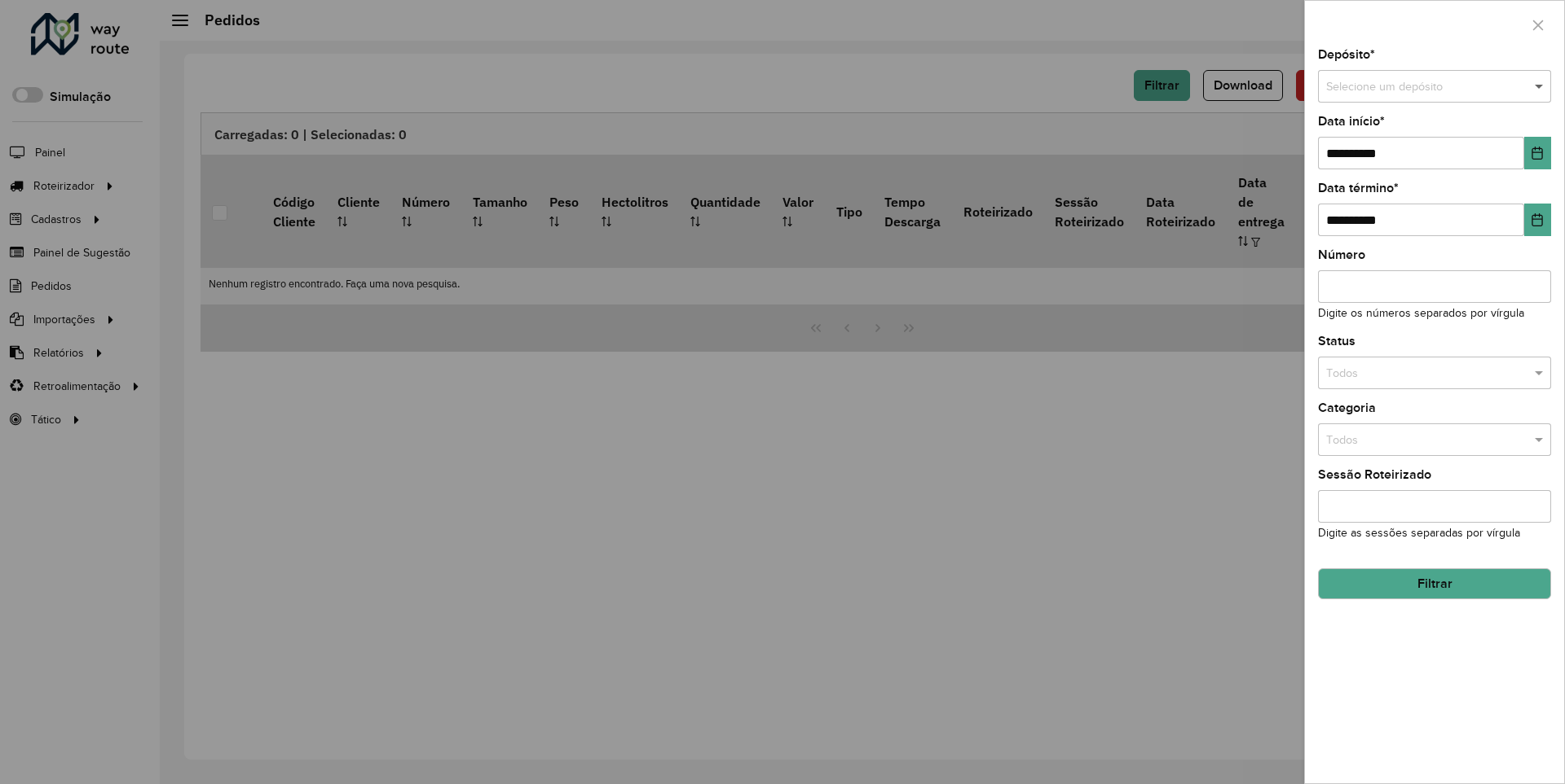
click at [1540, 86] on span at bounding box center [1541, 87] width 21 height 18
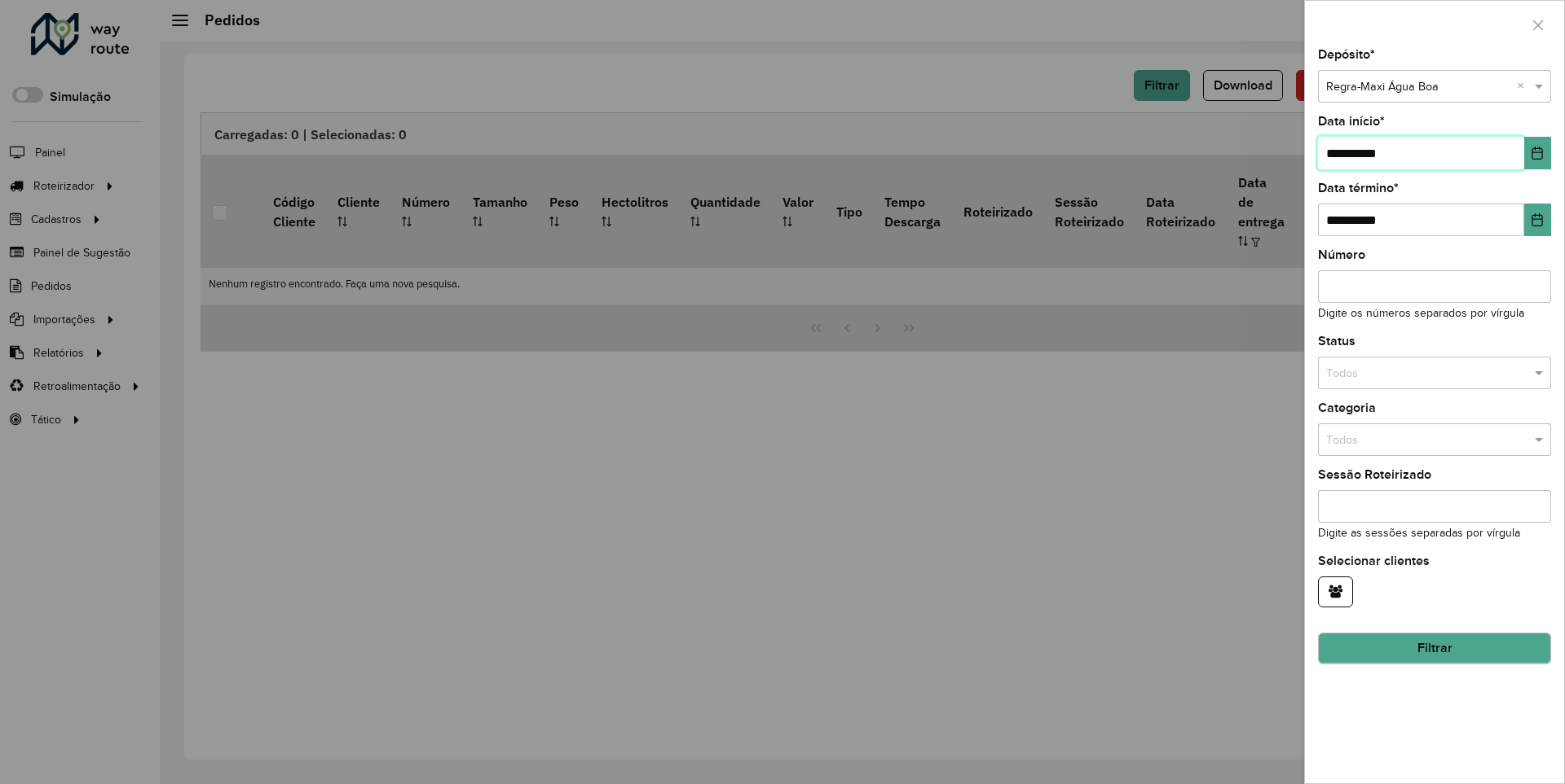
type input "**********"
click at [1434, 648] on button "Filtrar" at bounding box center [1435, 649] width 233 height 31
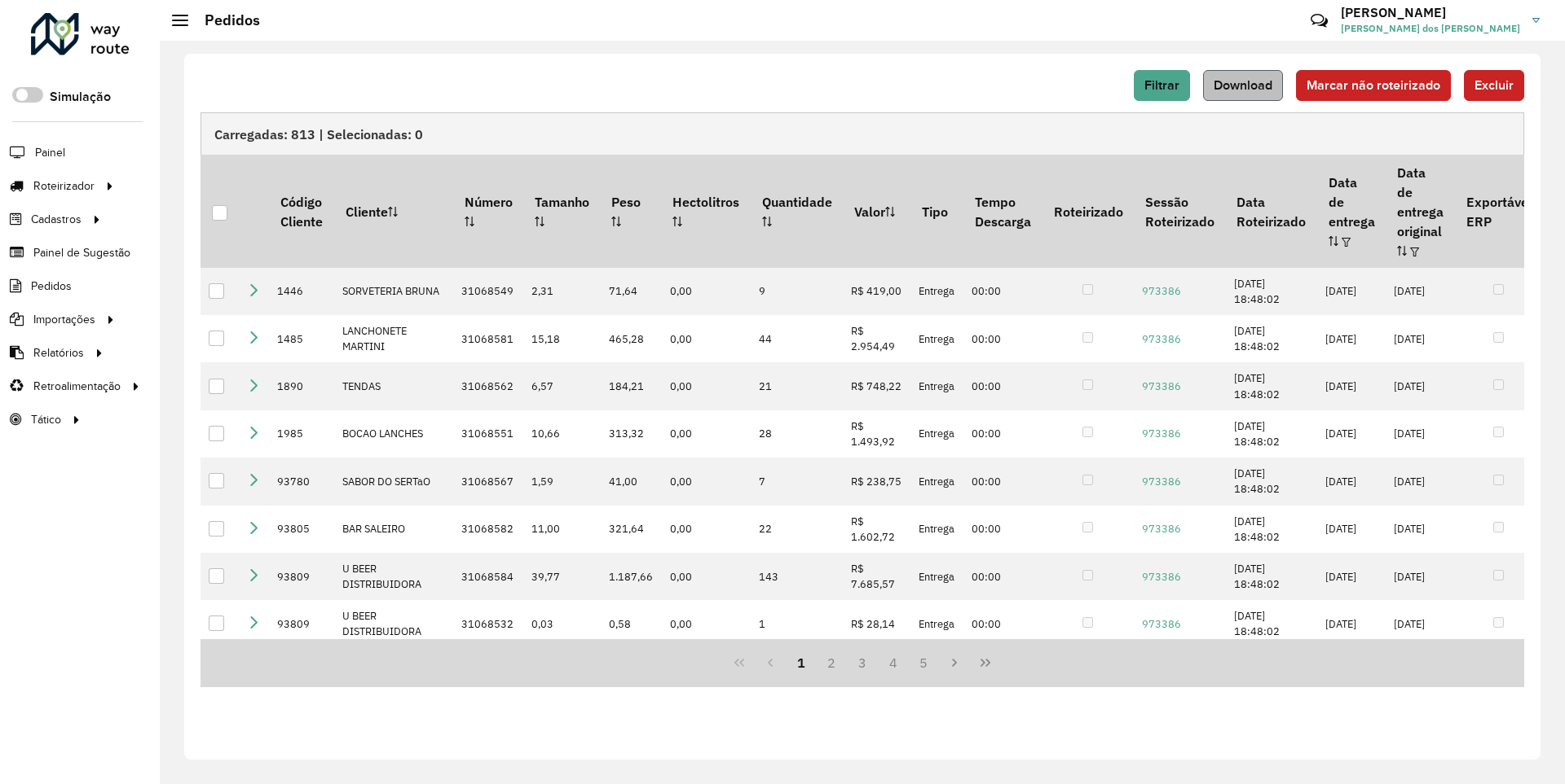
click at [1245, 85] on span "Download" at bounding box center [1242, 84] width 59 height 14
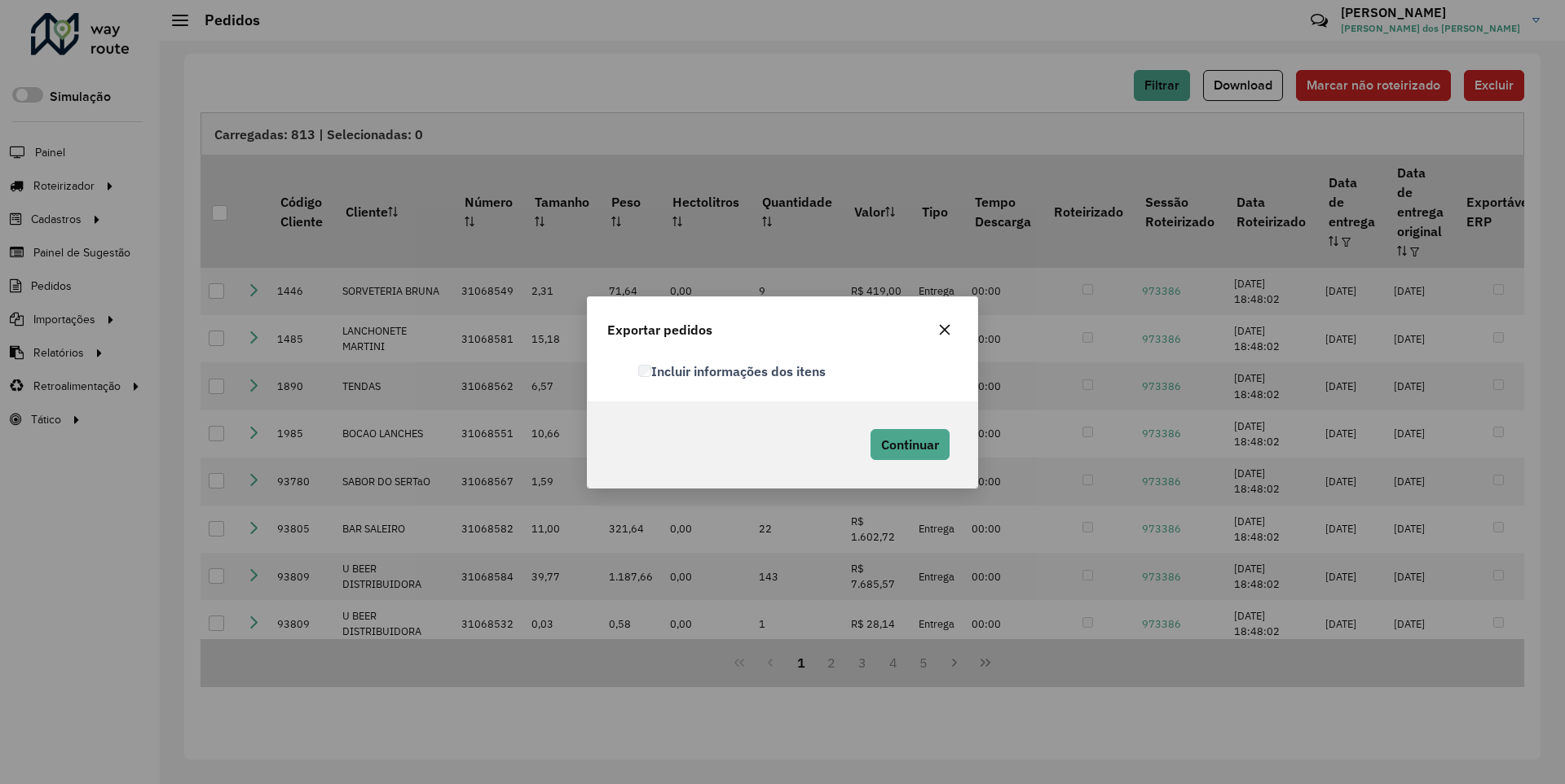
click at [733, 371] on label "Incluir informações dos itens" at bounding box center [731, 372] width 187 height 20
click at [908, 444] on span "Continuar" at bounding box center [910, 445] width 58 height 16
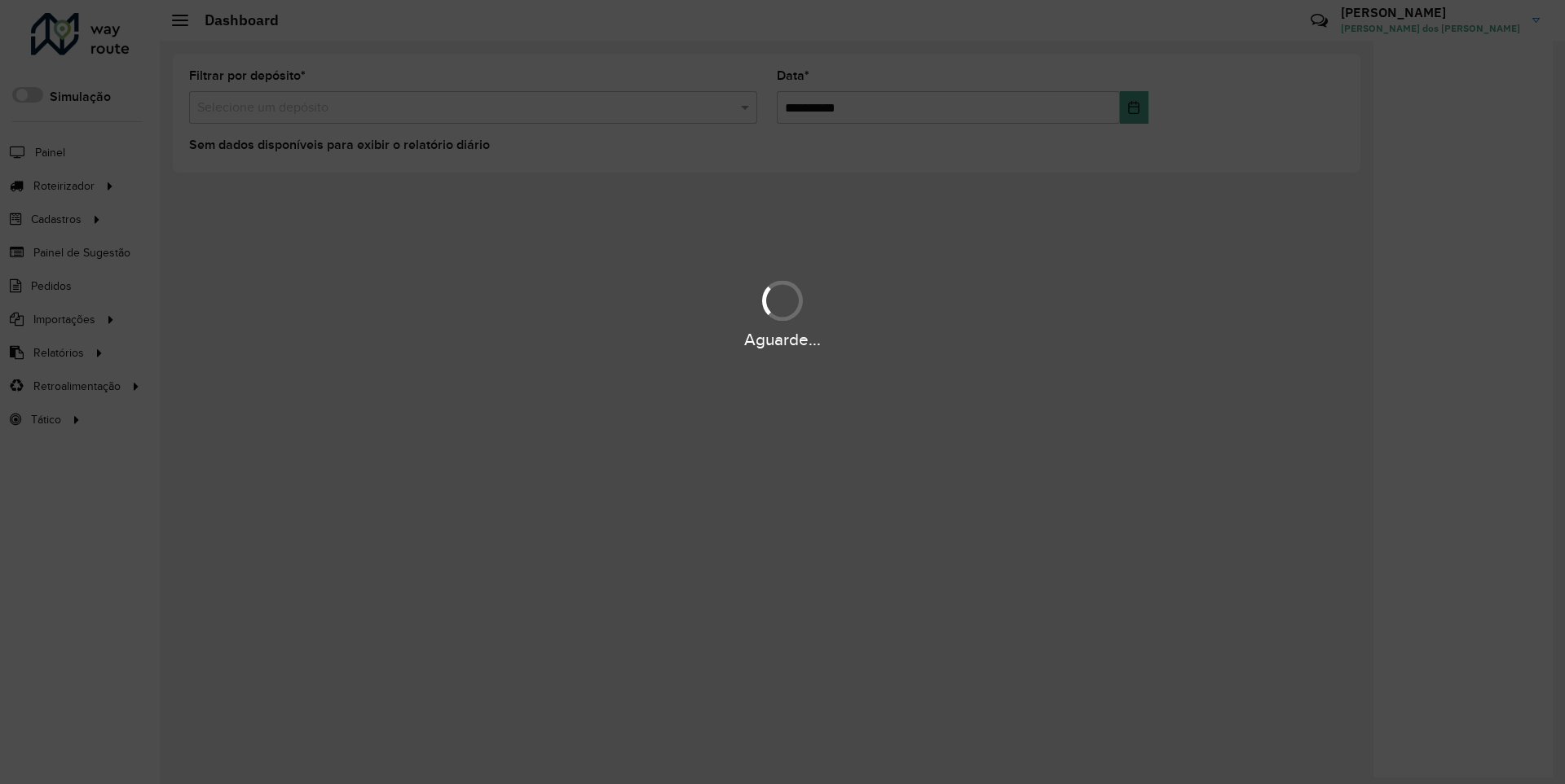
click at [53, 352] on div "Aguarde..." at bounding box center [782, 340] width 1565 height 25
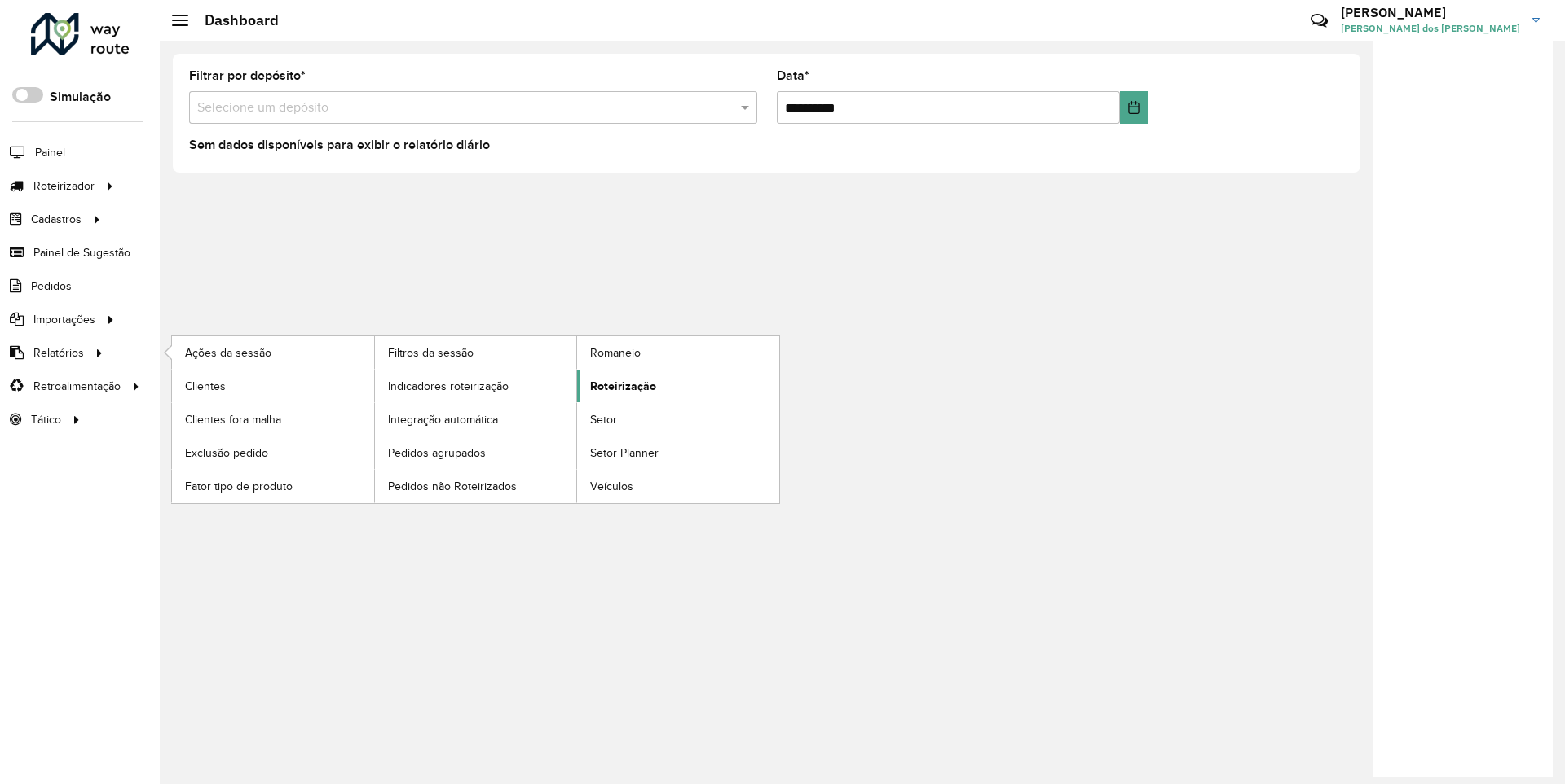
click at [621, 385] on span "Roteirização" at bounding box center [622, 386] width 66 height 17
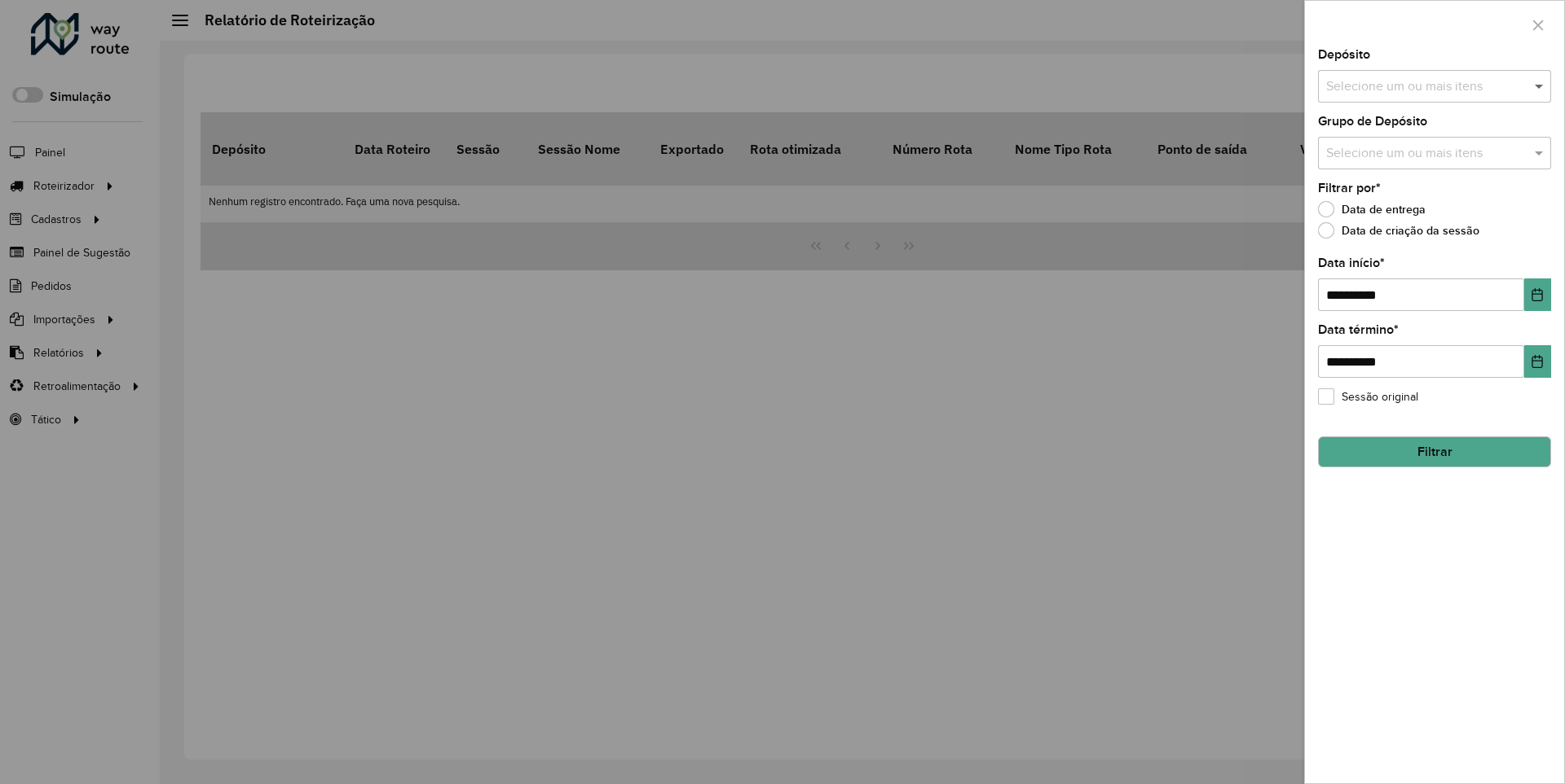
click at [1540, 86] on span at bounding box center [1541, 87] width 21 height 20
click at [1536, 294] on icon "Choose Date" at bounding box center [1538, 295] width 11 height 13
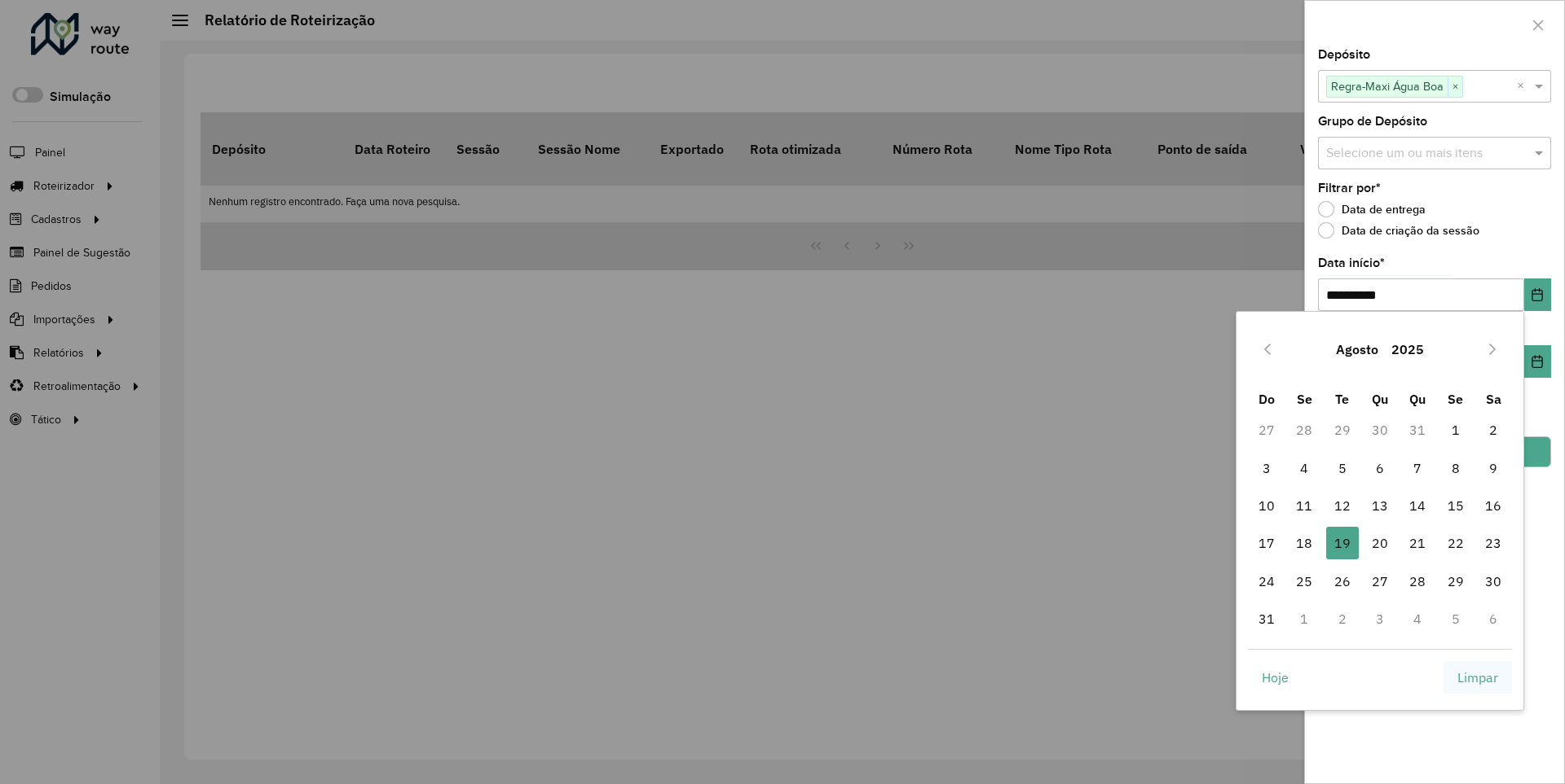
click at [1477, 677] on span "Limpar" at bounding box center [1477, 678] width 41 height 20
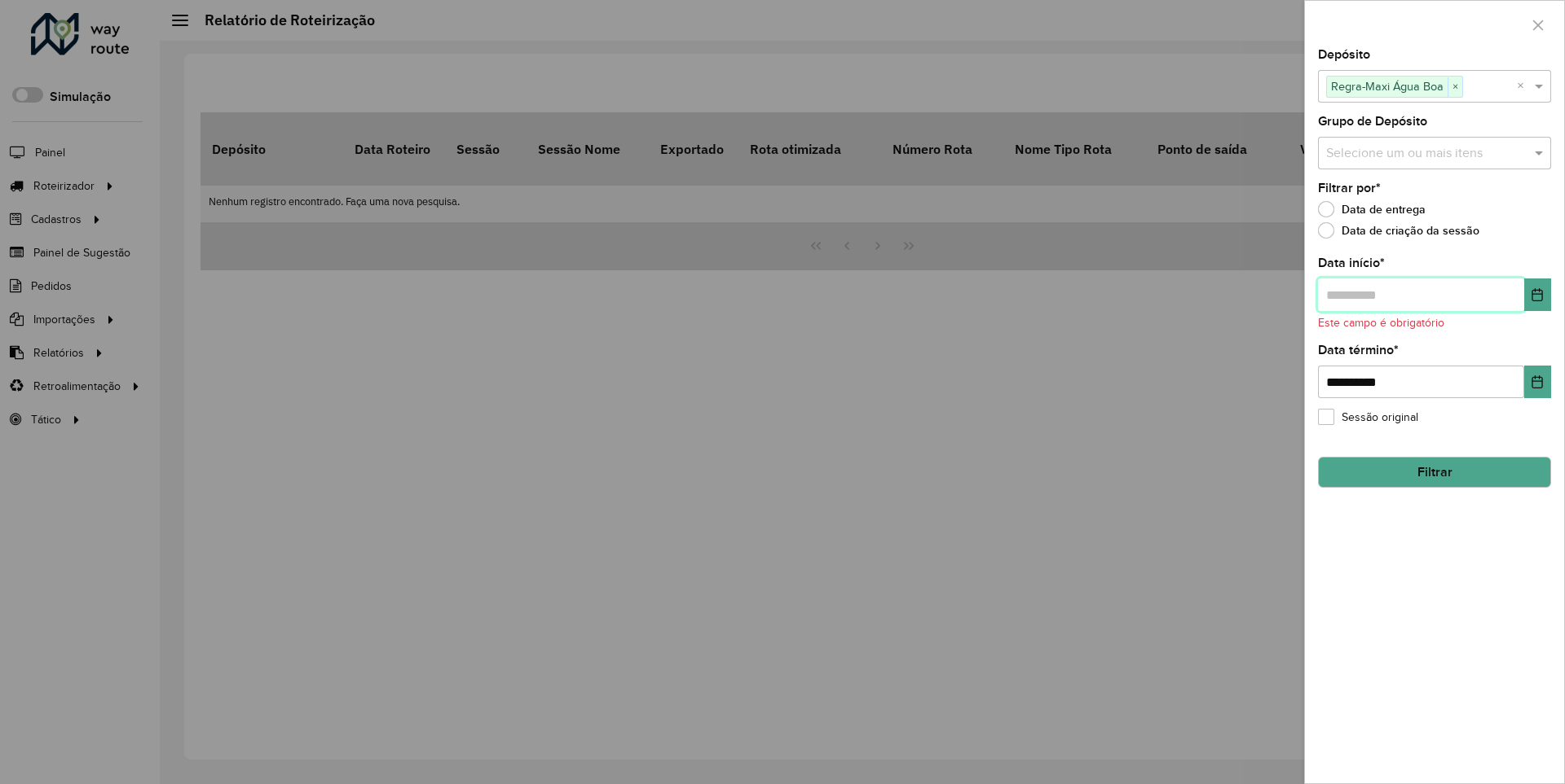
click at [1419, 294] on input "text" at bounding box center [1421, 295] width 206 height 33
type input "**********"
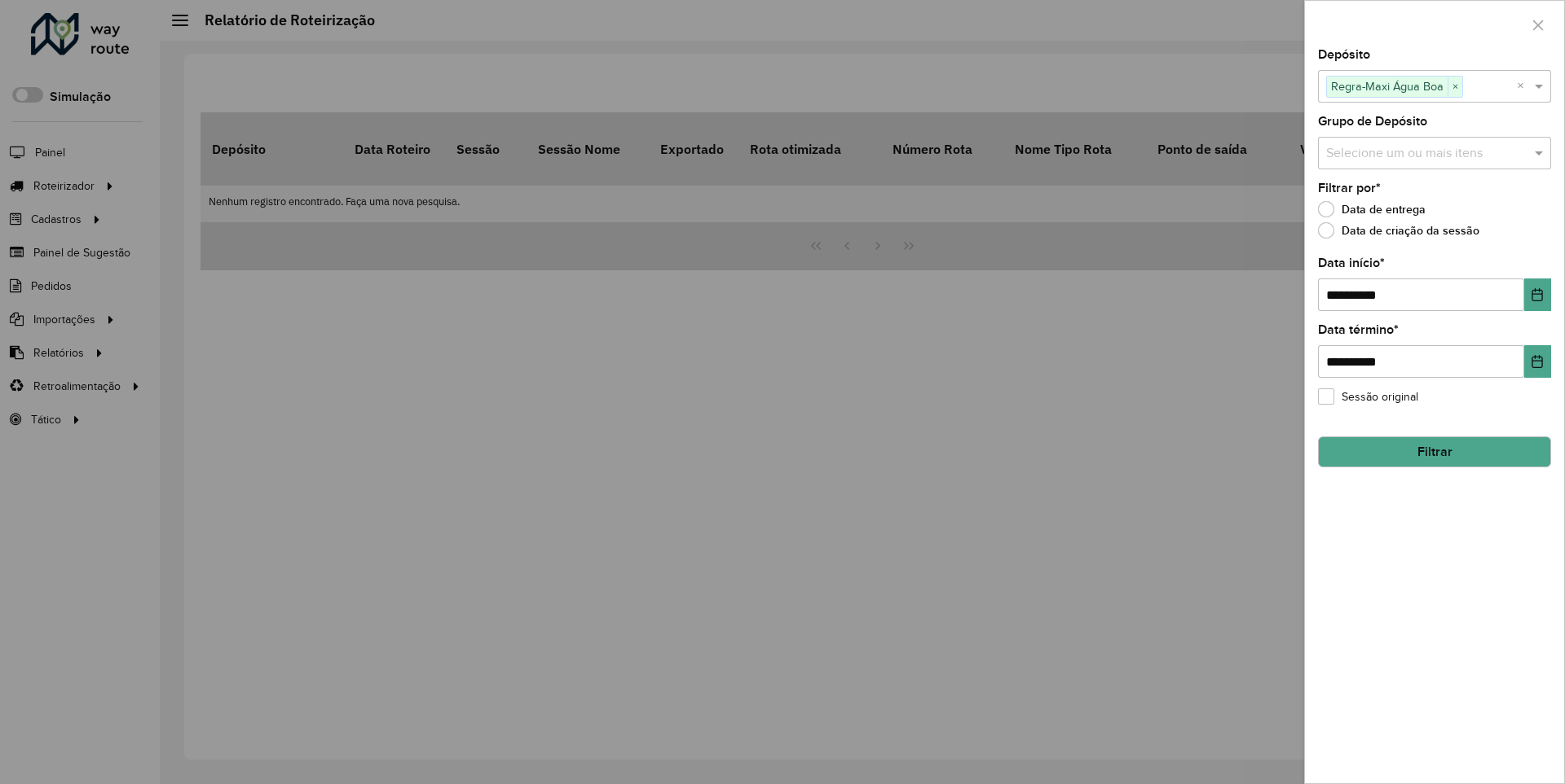
click at [1434, 451] on button "Filtrar" at bounding box center [1435, 452] width 233 height 31
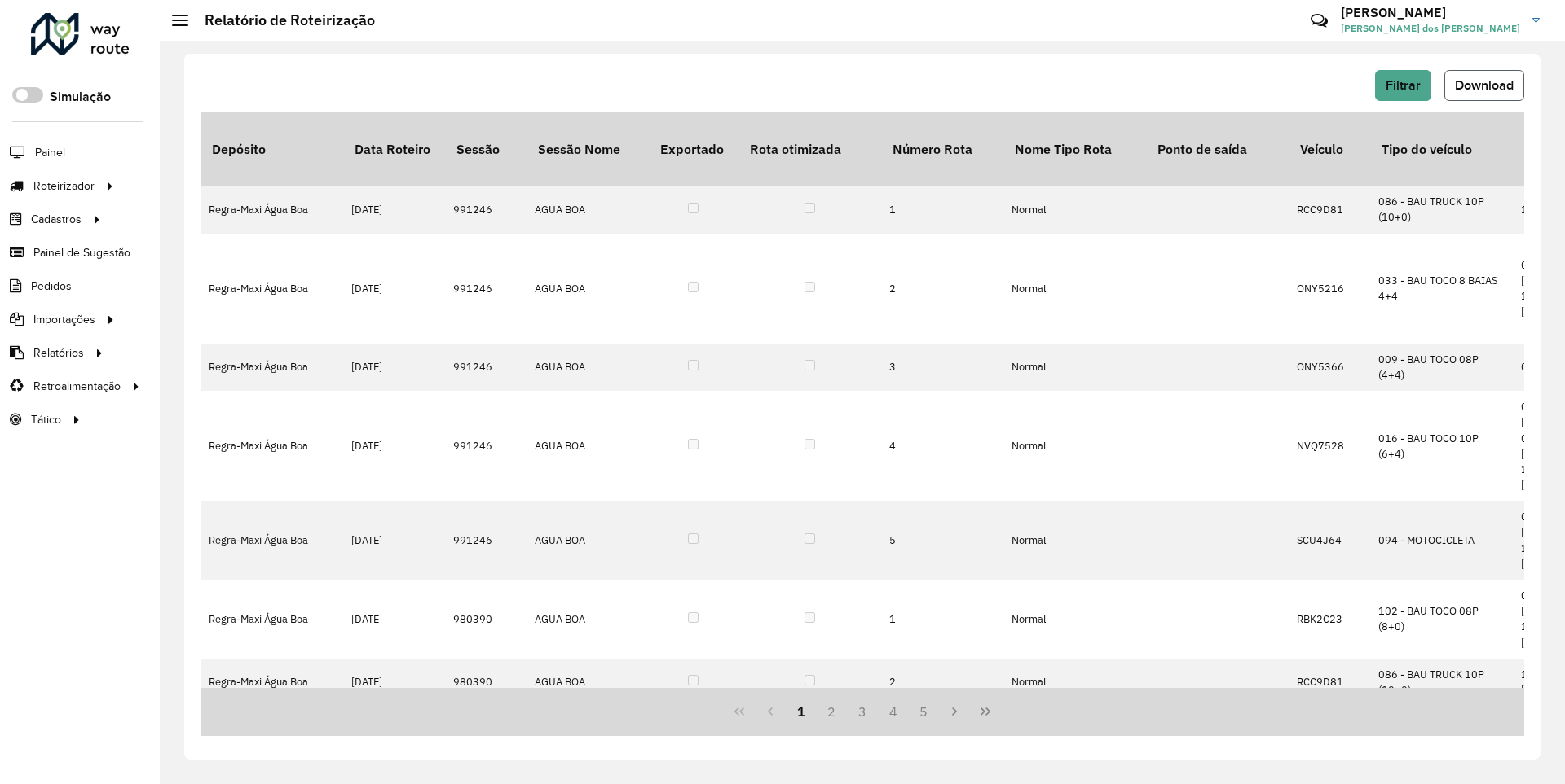
click at [1483, 85] on span "Download" at bounding box center [1484, 84] width 59 height 14
